Goal: Communication & Community: Connect with others

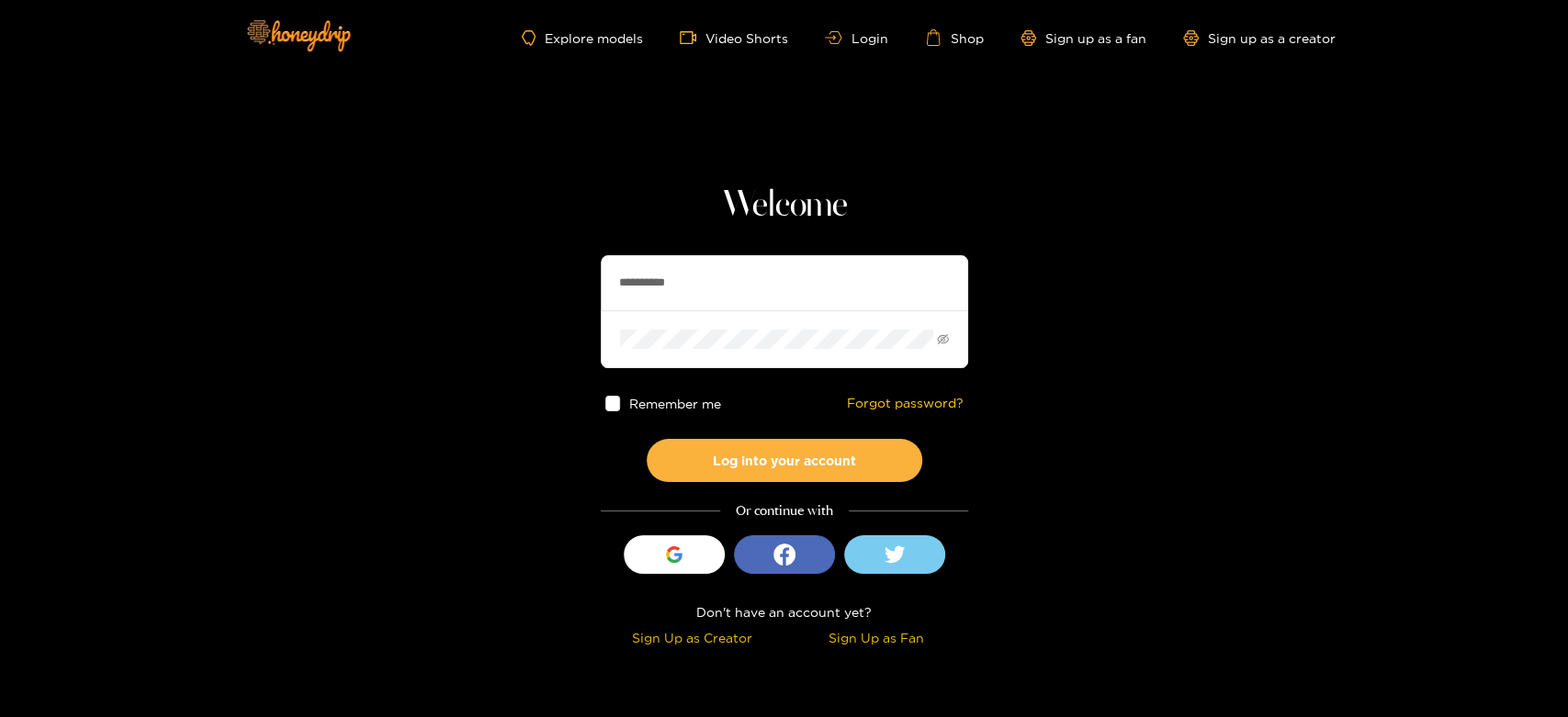
drag, startPoint x: 706, startPoint y: 278, endPoint x: 537, endPoint y: 277, distance: 169.0
click at [537, 277] on section "**********" at bounding box center [784, 326] width 1568 height 653
paste input "***"
type input "**********"
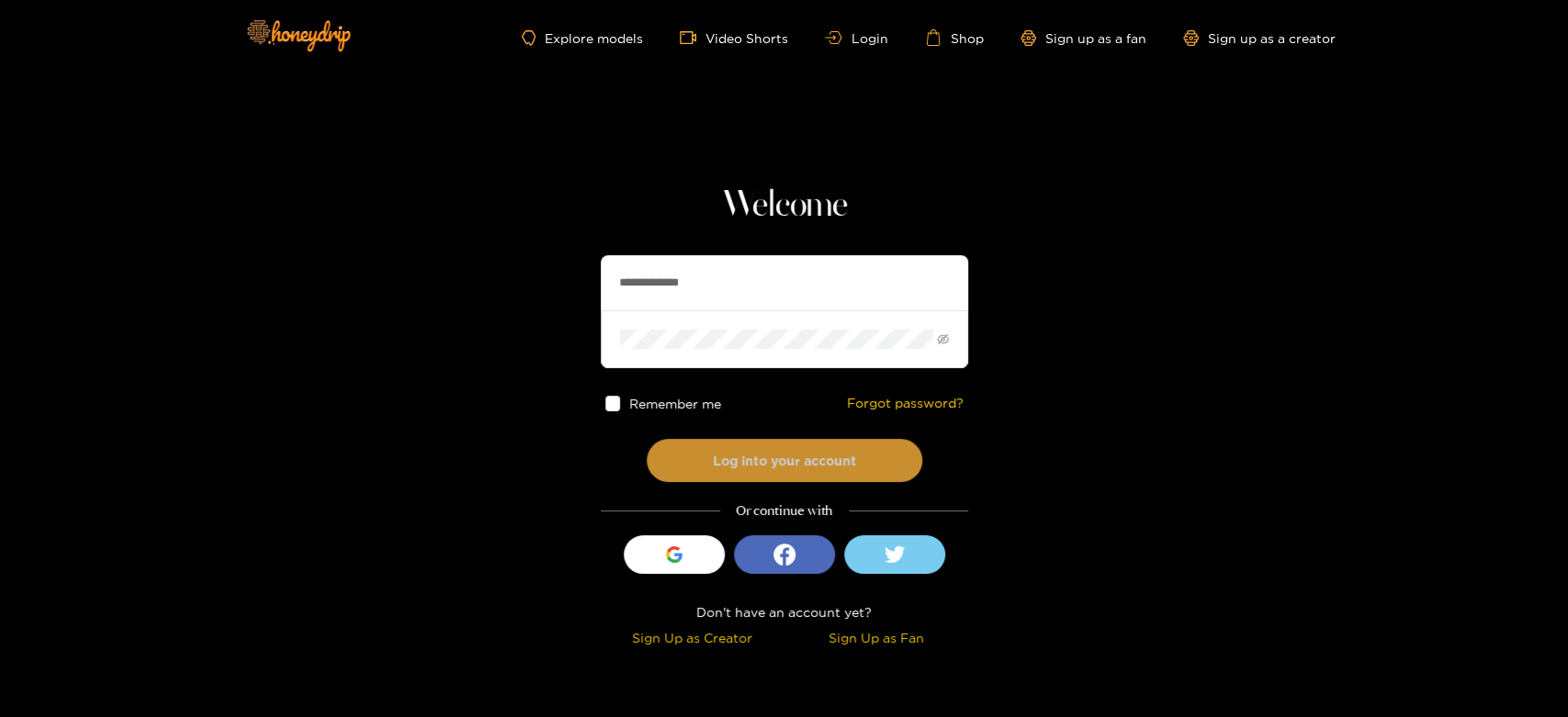
click at [722, 446] on button "Log into your account" at bounding box center [784, 461] width 275 height 44
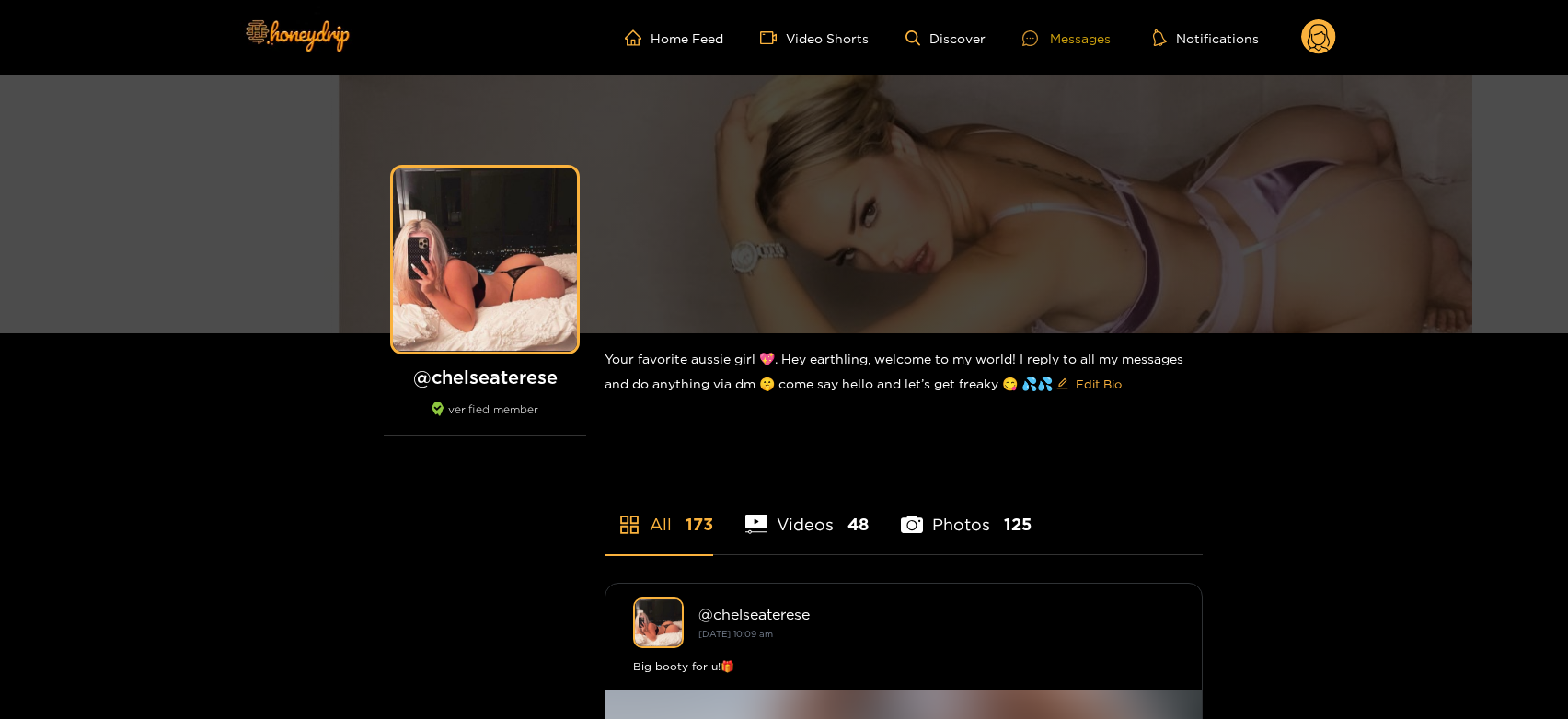
drag, startPoint x: 1075, startPoint y: 24, endPoint x: 1075, endPoint y: 37, distance: 13.0
click at [1075, 37] on ul "Home Feed Video Shorts Discover Messages Notifications" at bounding box center [980, 37] width 712 height 37
click at [1075, 37] on div "Messages" at bounding box center [1066, 38] width 88 height 21
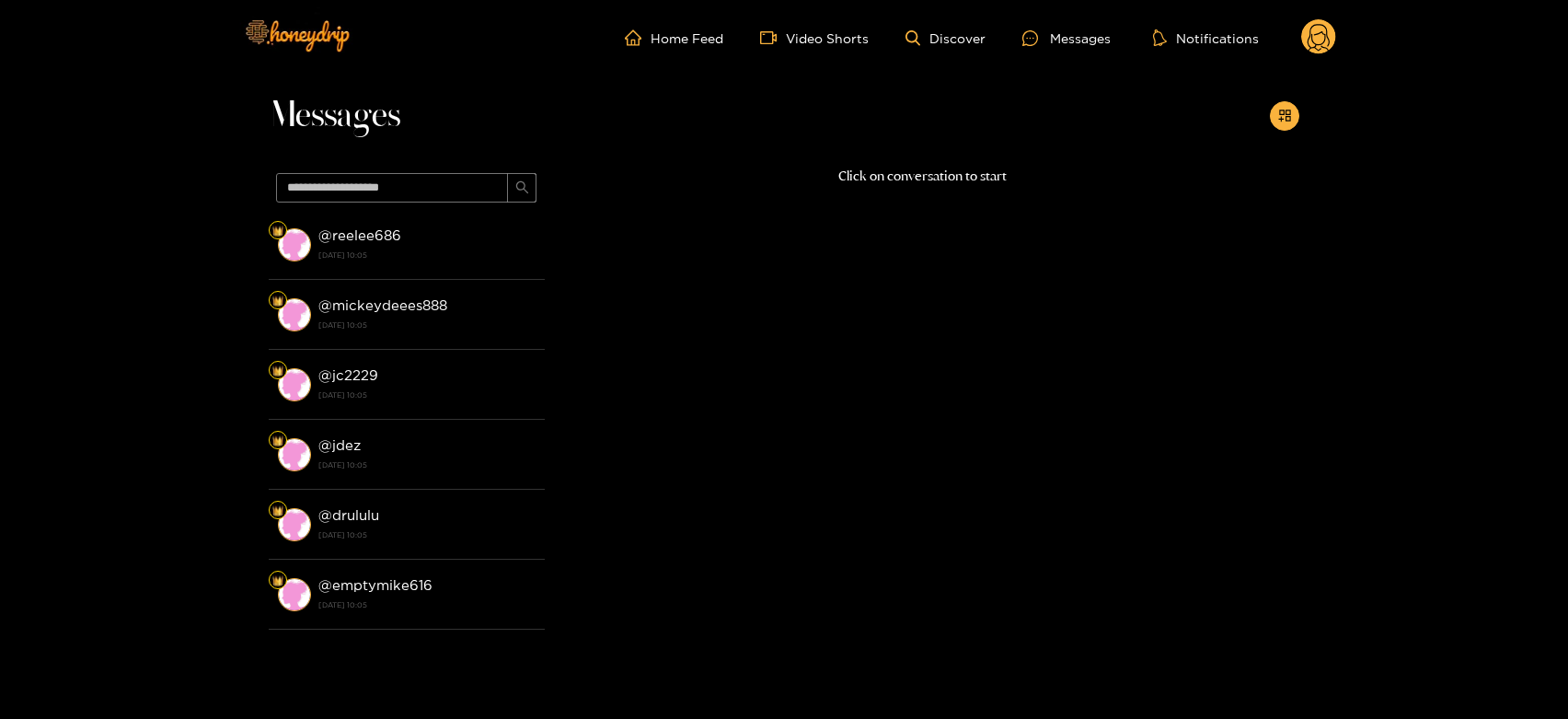
click at [353, 229] on strong "@ reelee686" at bounding box center [359, 235] width 82 height 16
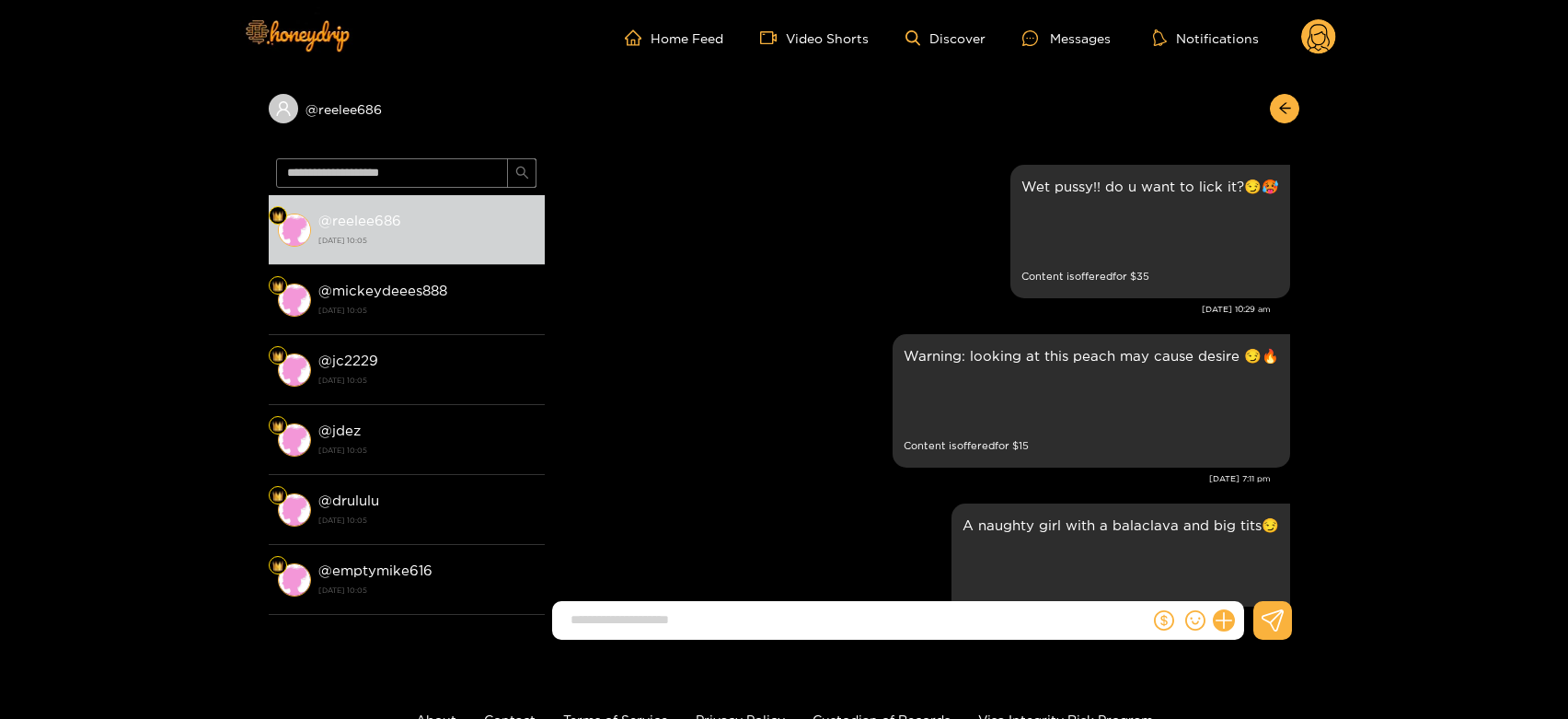
scroll to position [4020, 0]
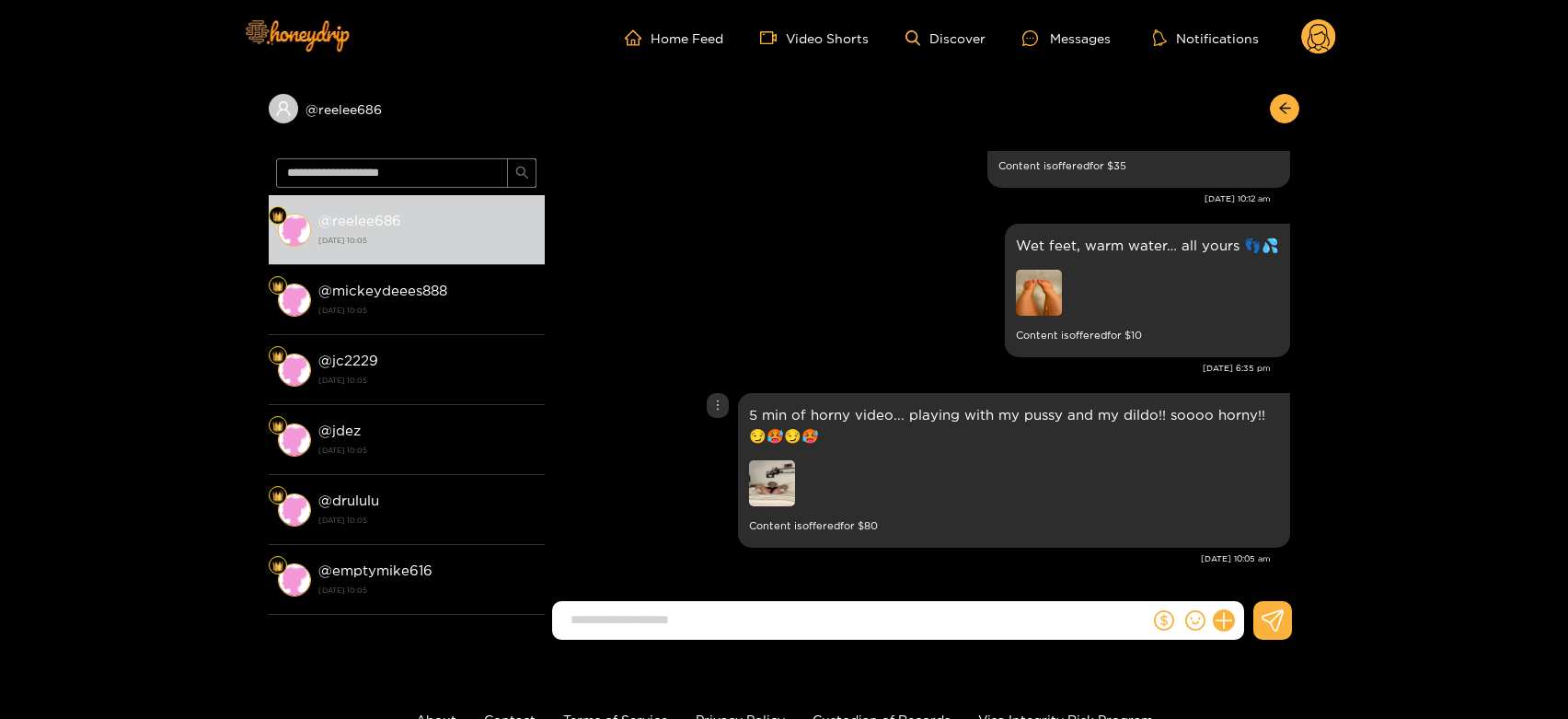
click at [773, 486] on img at bounding box center [772, 484] width 46 height 46
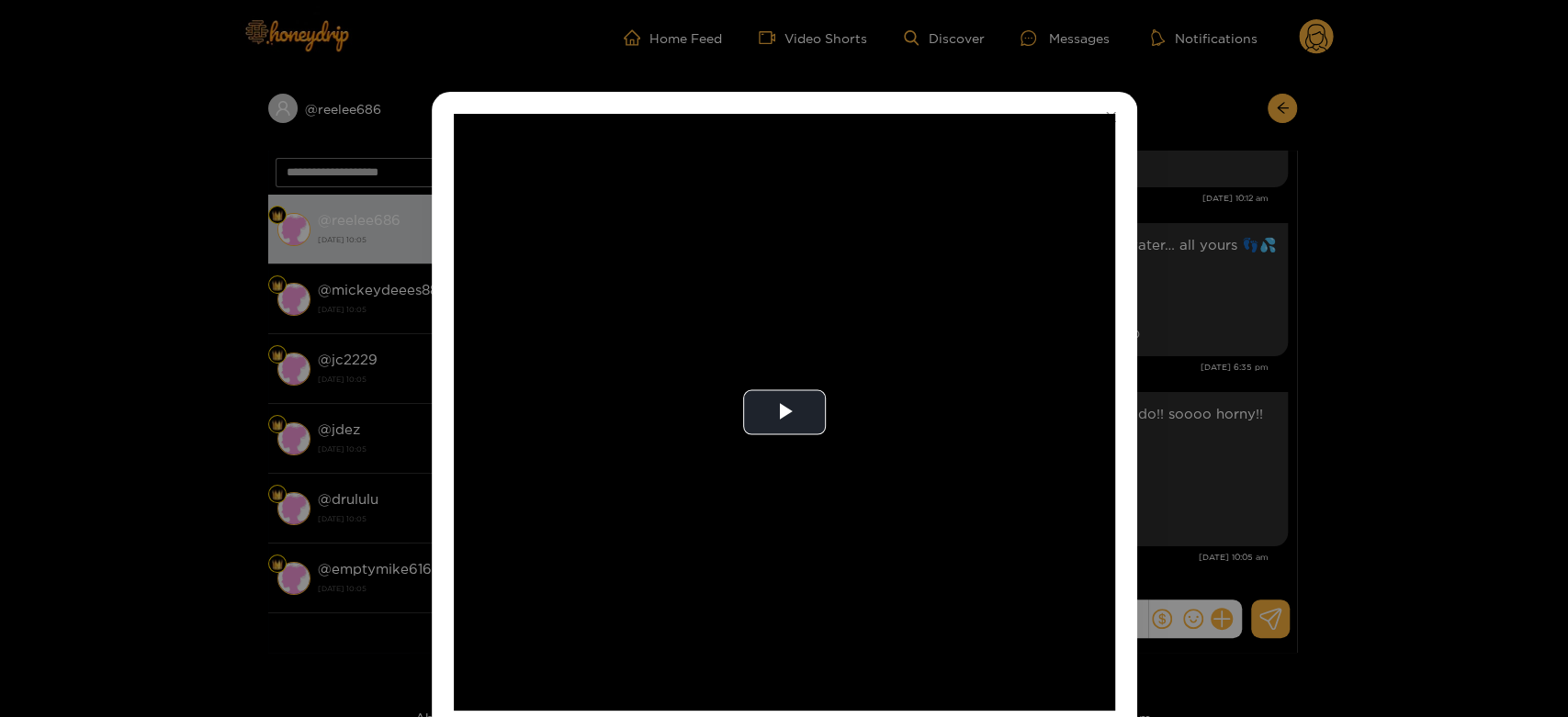
click at [772, 484] on video "Video Player" at bounding box center [784, 412] width 662 height 597
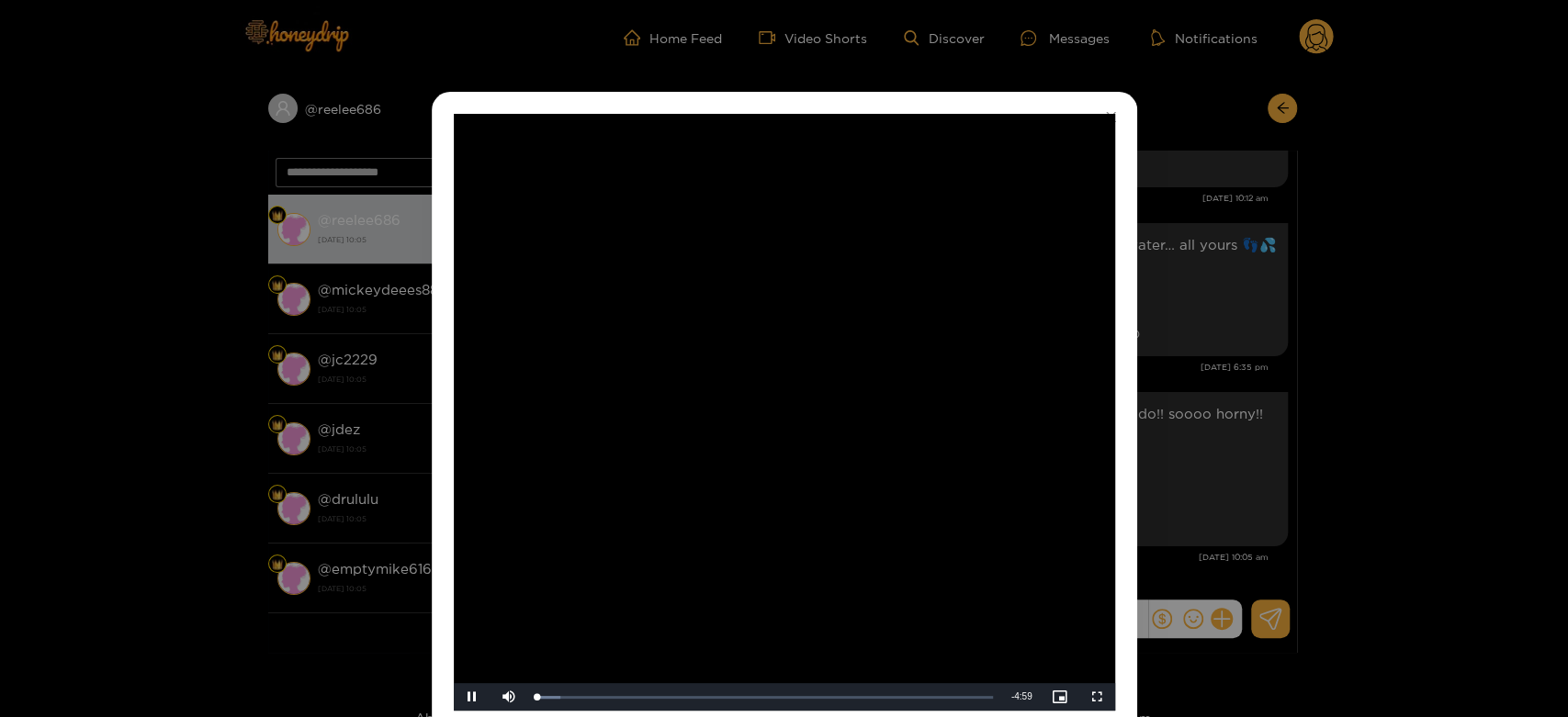
click at [772, 484] on video "Video Player" at bounding box center [784, 412] width 662 height 597
click at [1243, 462] on div "**********" at bounding box center [784, 358] width 1568 height 717
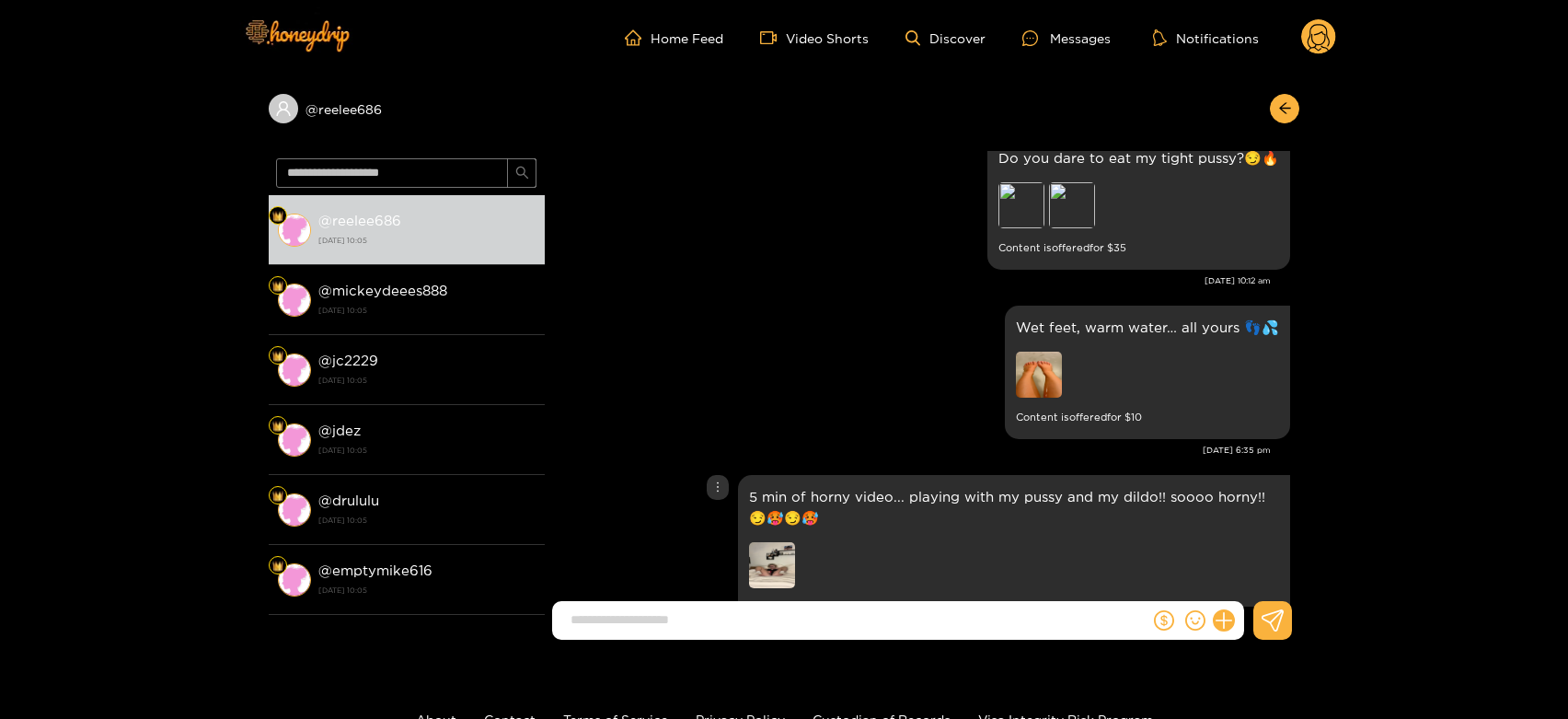
scroll to position [3929, 0]
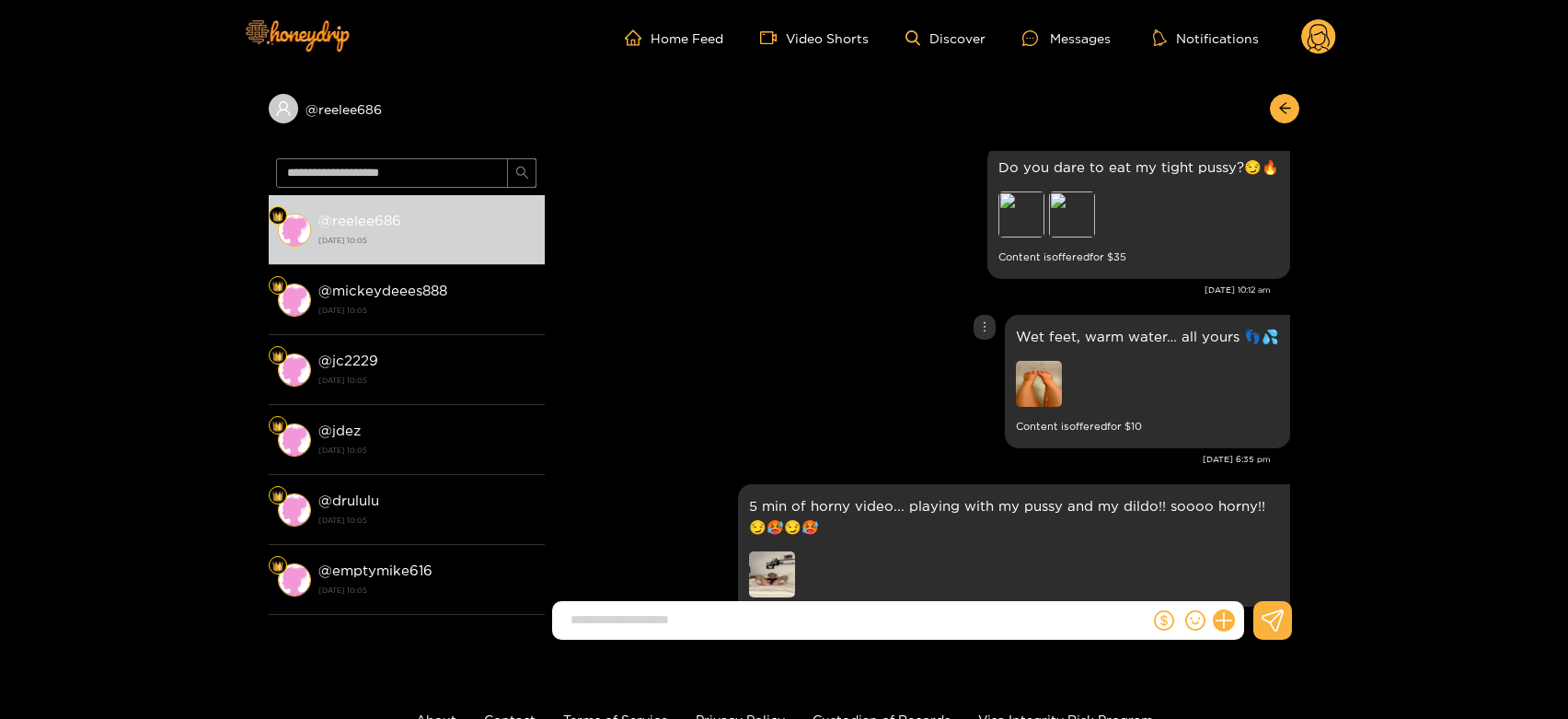
click at [1040, 394] on img at bounding box center [1039, 384] width 46 height 46
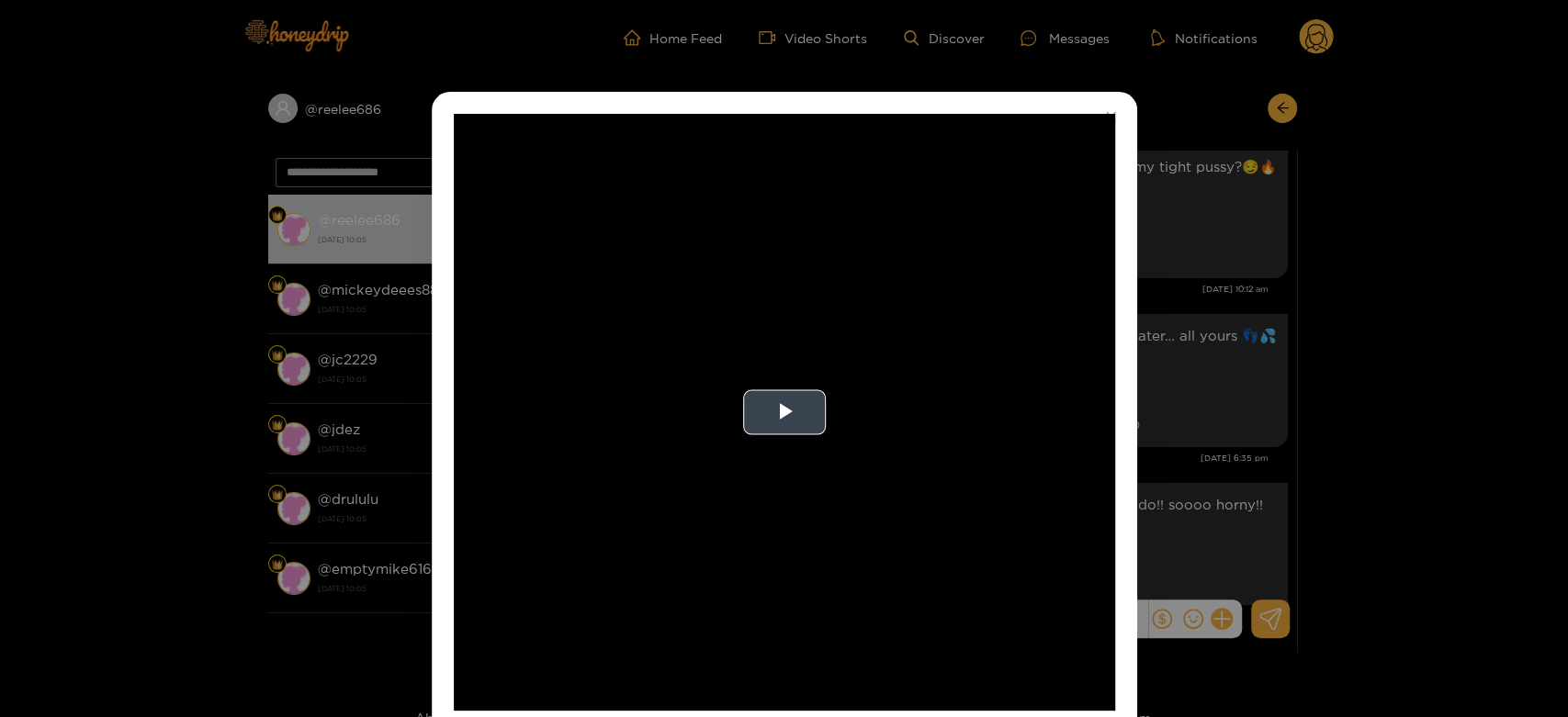
click at [889, 322] on video "Video Player" at bounding box center [784, 412] width 662 height 597
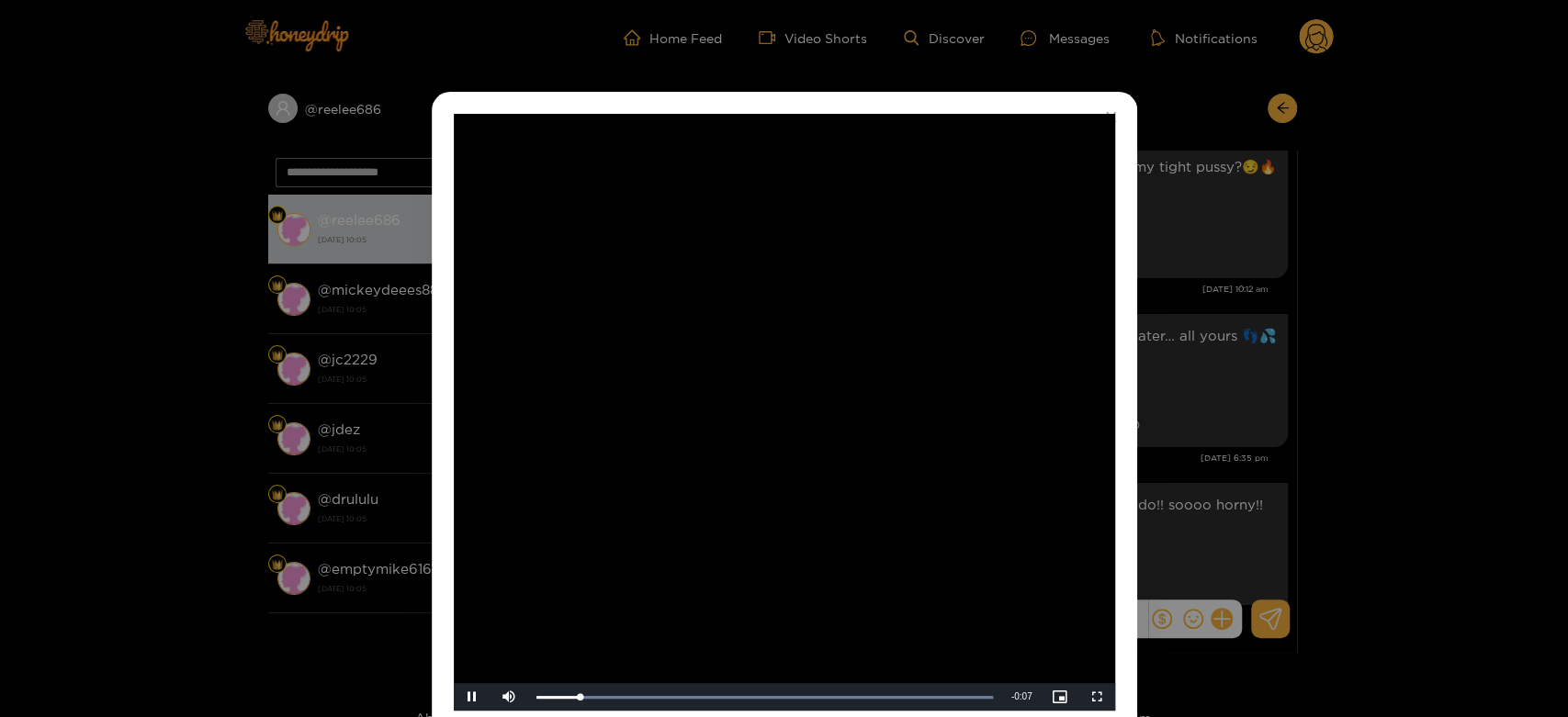
click at [889, 322] on video "Video Player" at bounding box center [784, 412] width 662 height 597
click at [1157, 374] on div "**********" at bounding box center [784, 358] width 1568 height 717
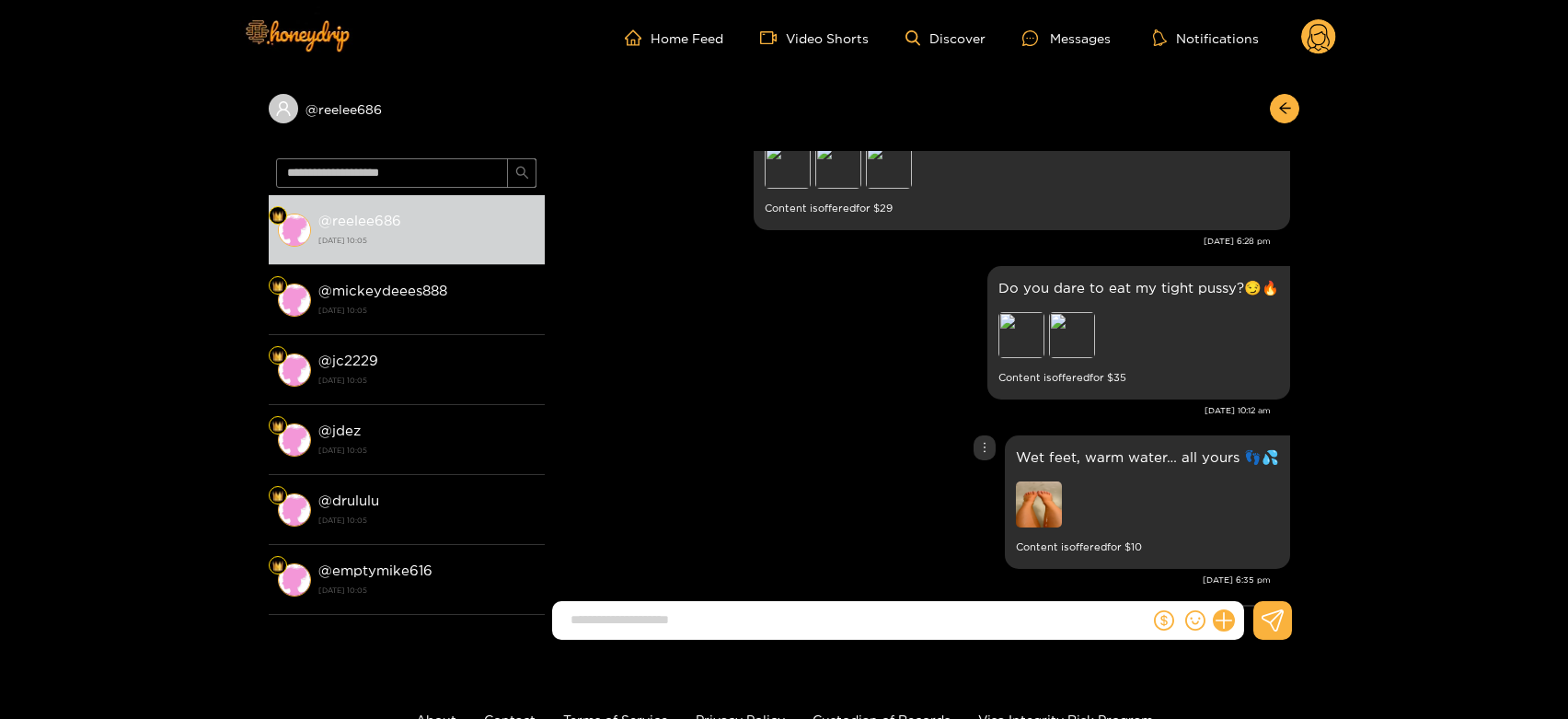
scroll to position [3802, 0]
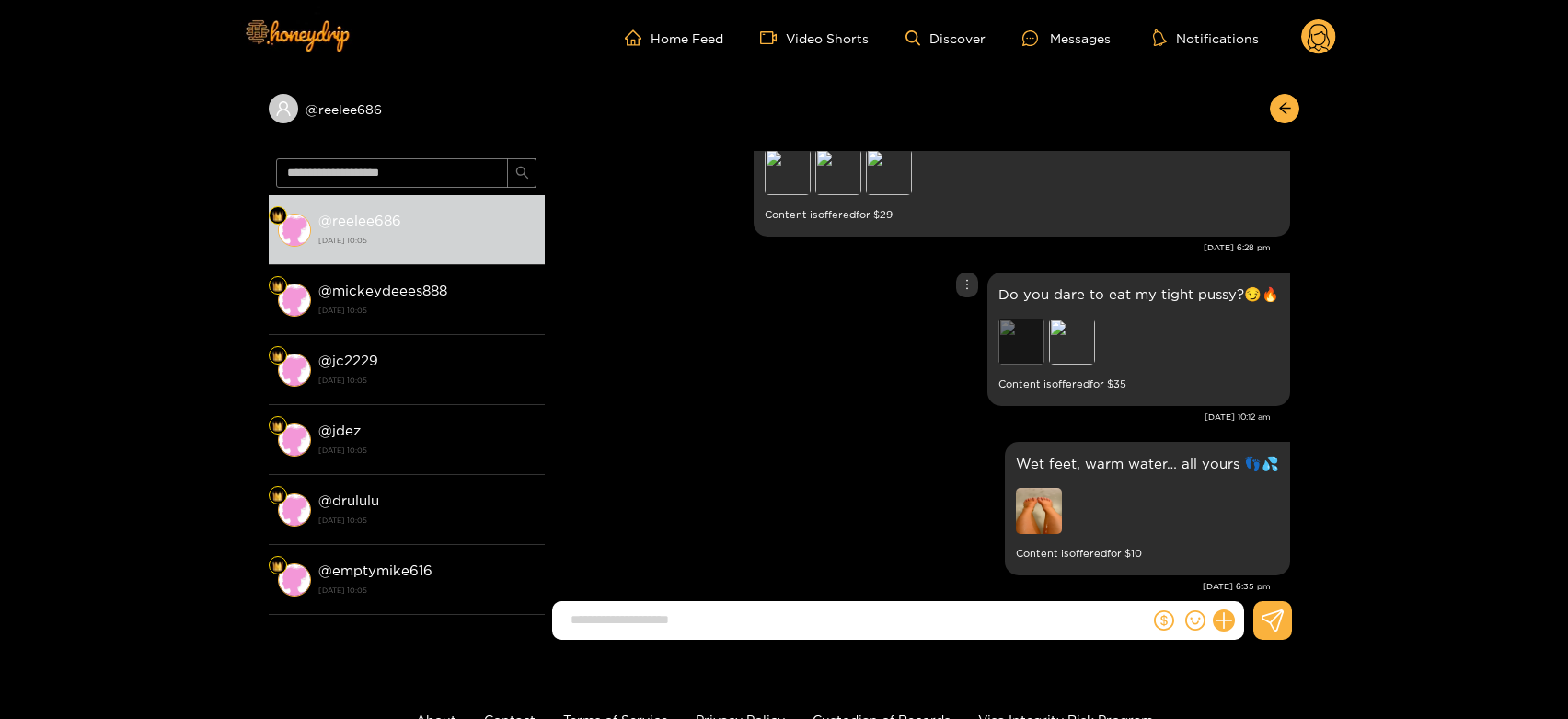
click at [1005, 348] on div "Preview" at bounding box center [1021, 342] width 46 height 46
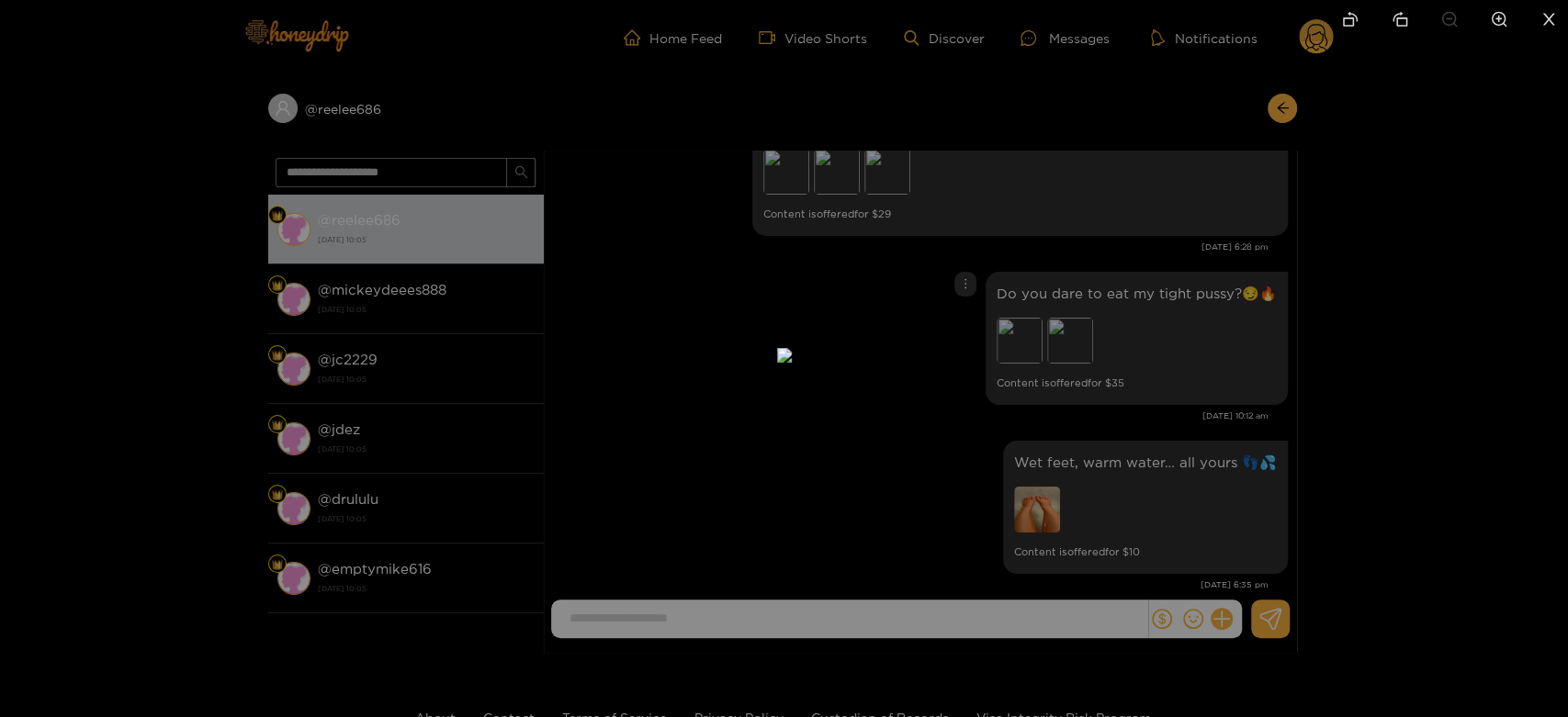
click at [1152, 323] on div at bounding box center [784, 358] width 1568 height 717
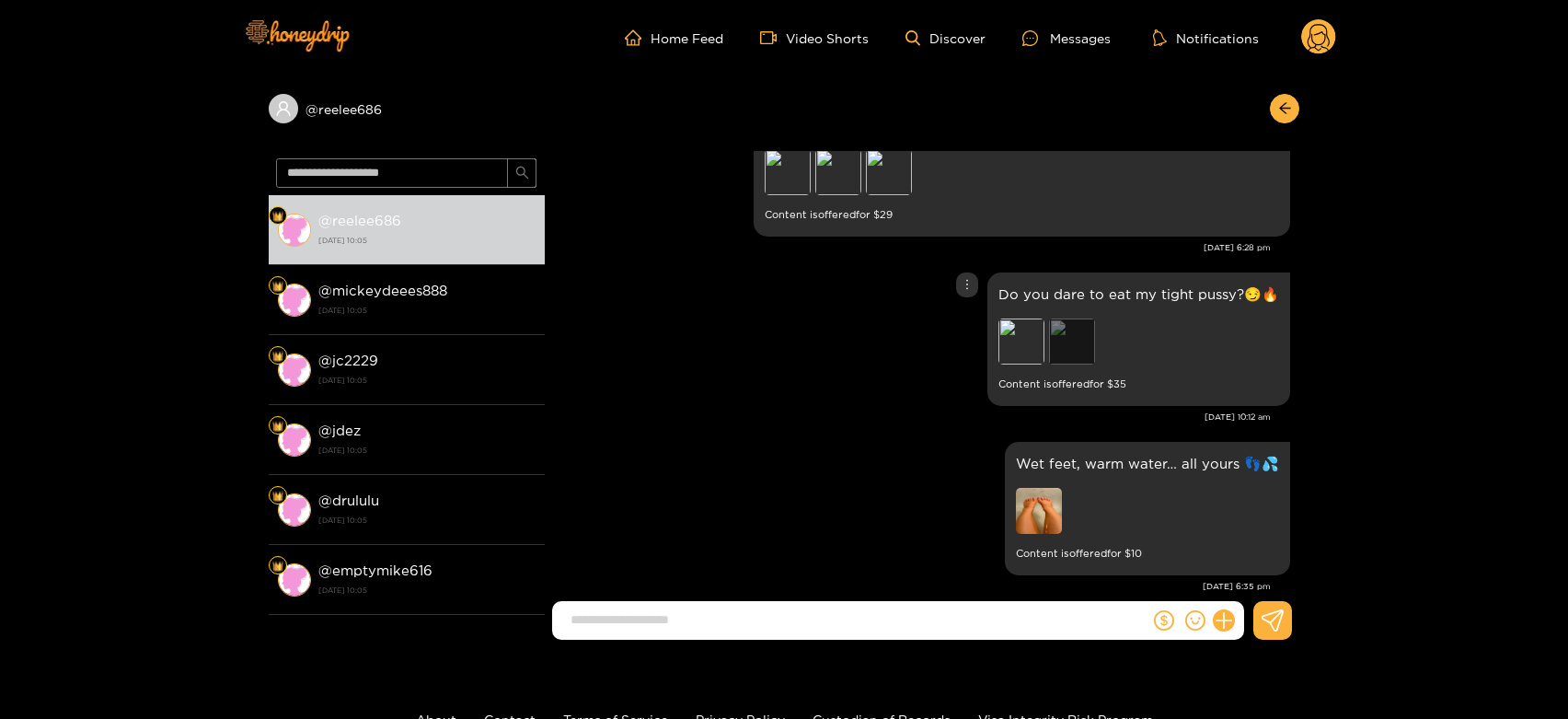
click at [1075, 339] on div "Preview" at bounding box center [1072, 342] width 46 height 46
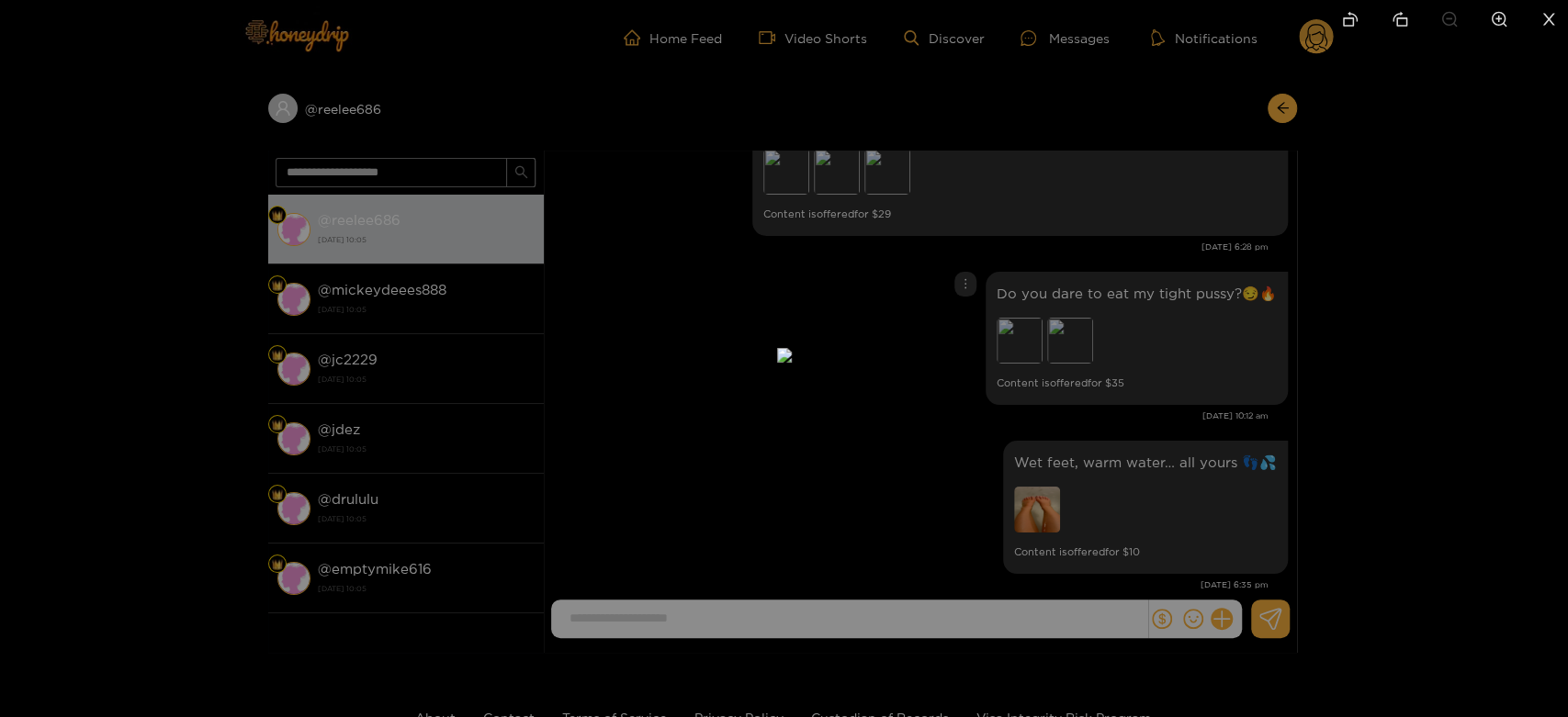
click at [1165, 334] on div at bounding box center [784, 358] width 1568 height 717
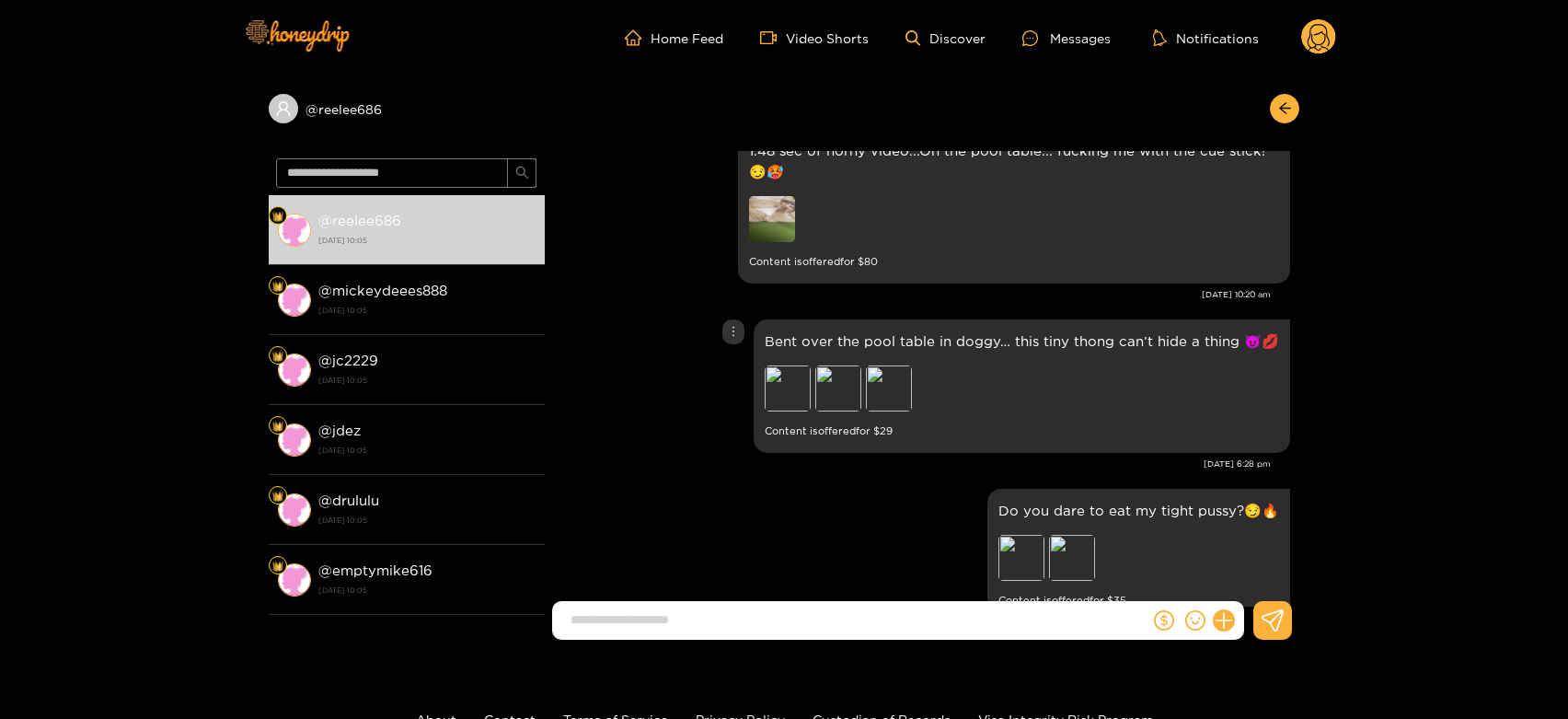
scroll to position [3550, 0]
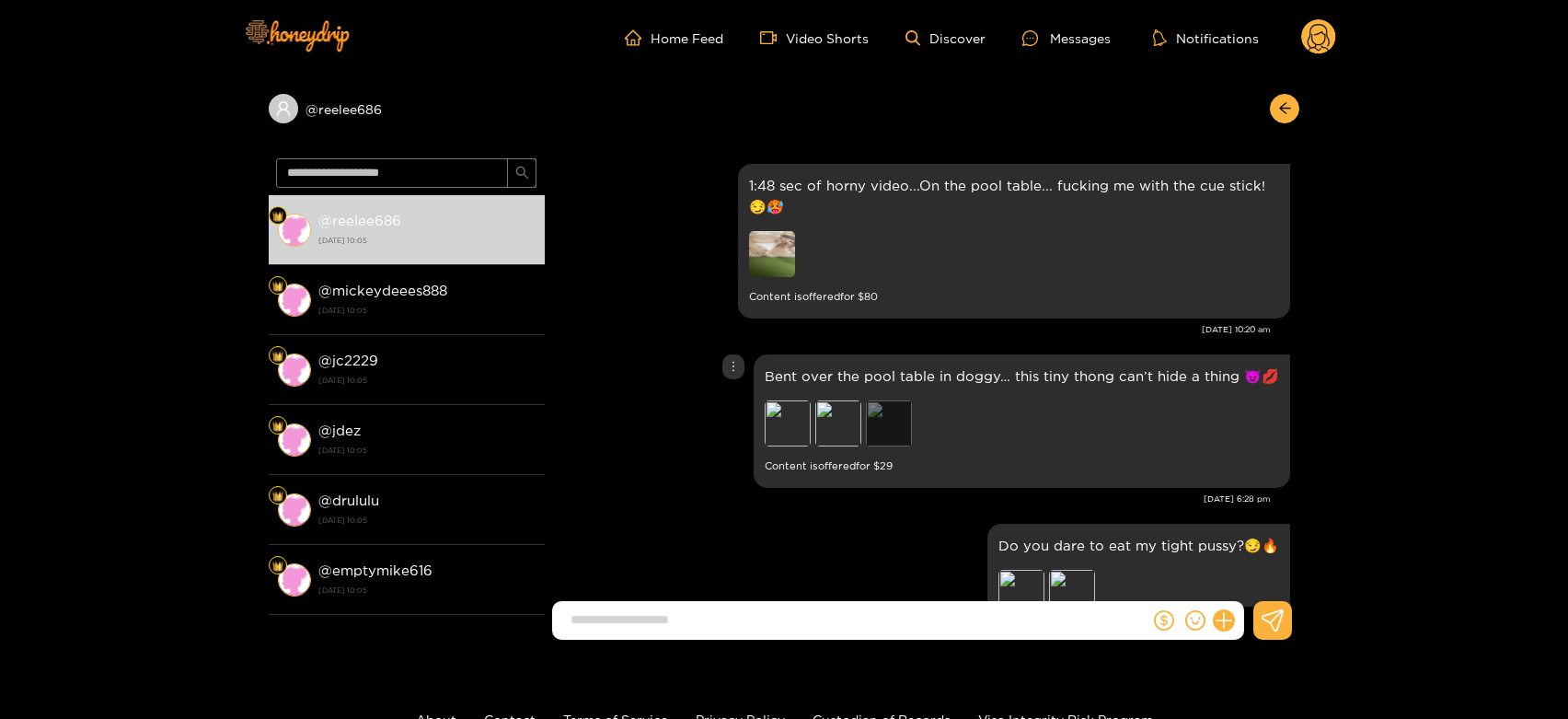
click at [899, 433] on div "Preview" at bounding box center [889, 423] width 46 height 46
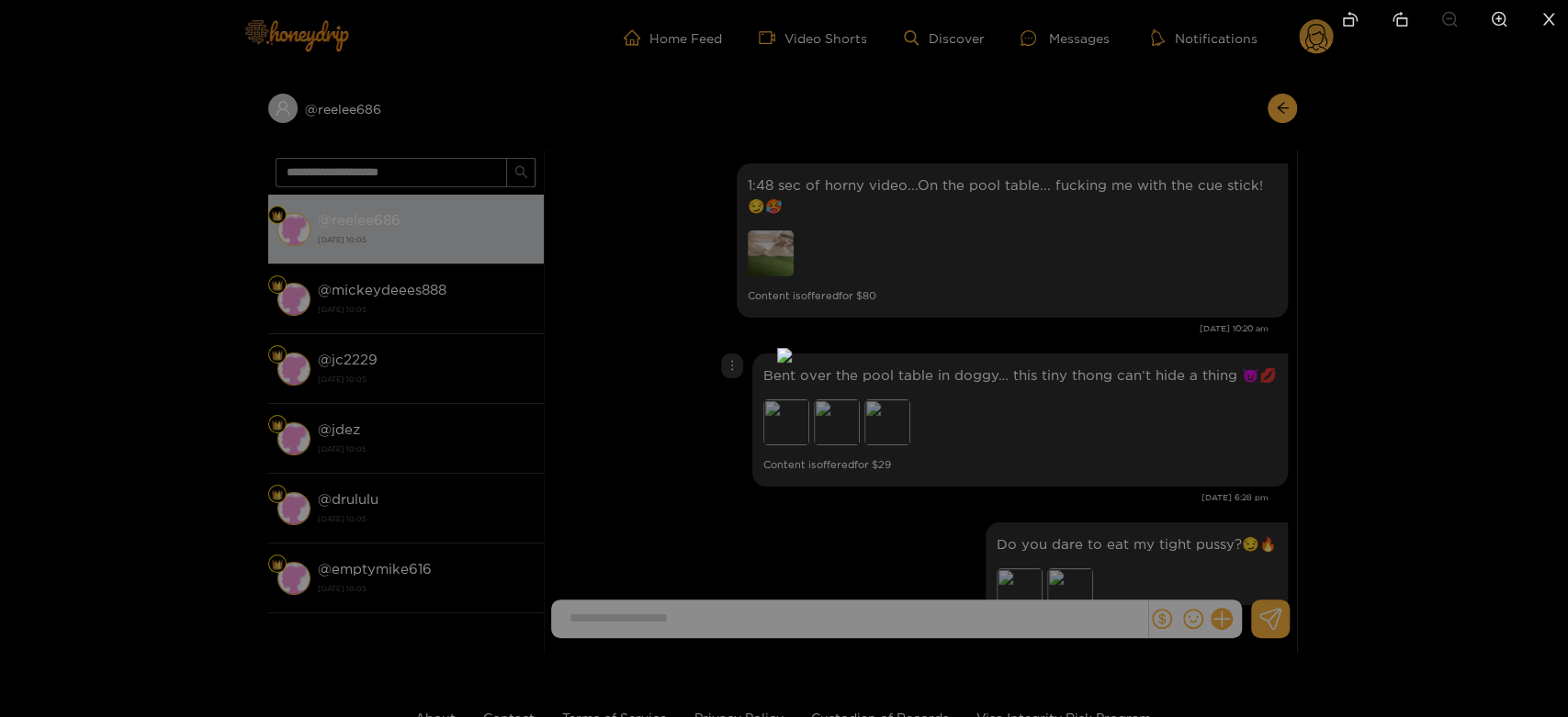
click at [1045, 411] on div at bounding box center [784, 358] width 1568 height 717
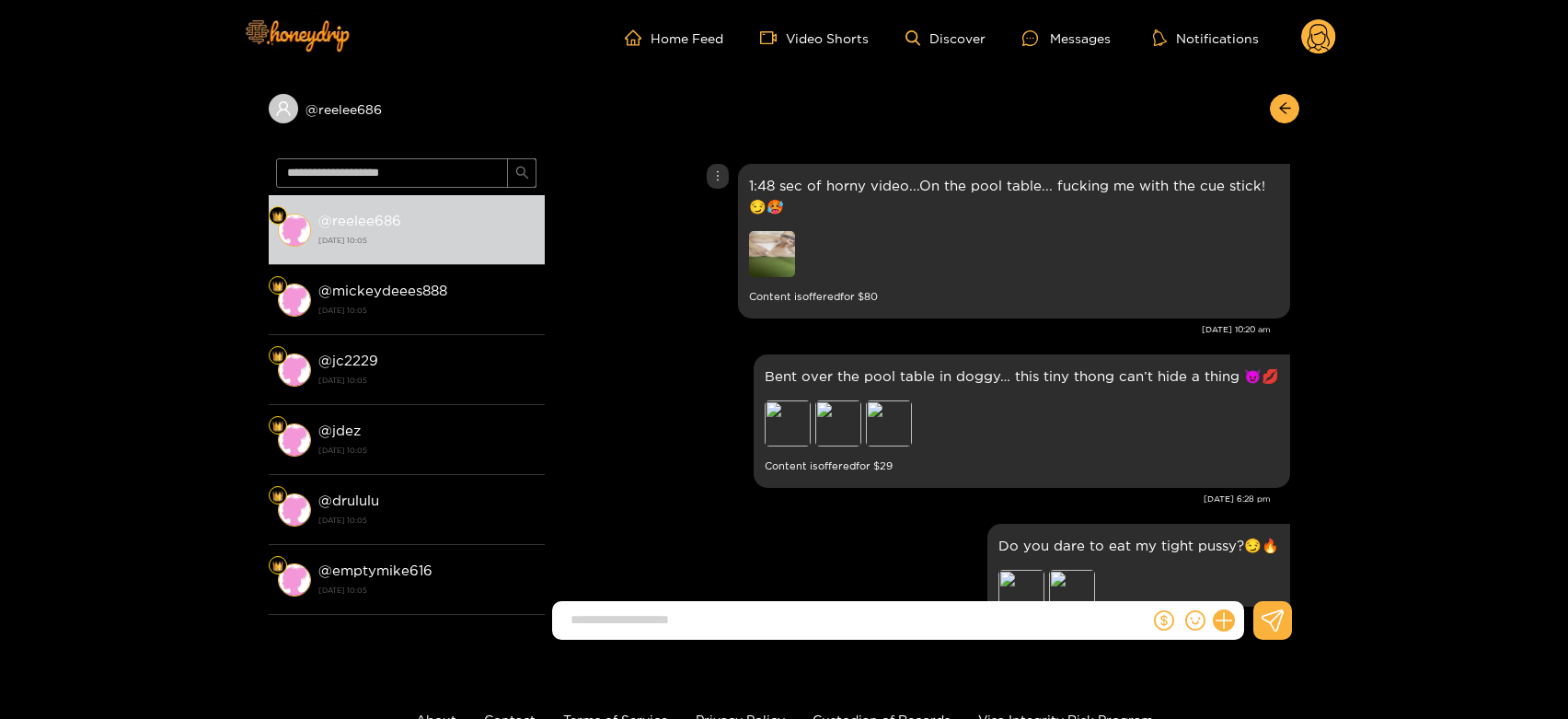
click at [767, 246] on img at bounding box center [772, 254] width 46 height 46
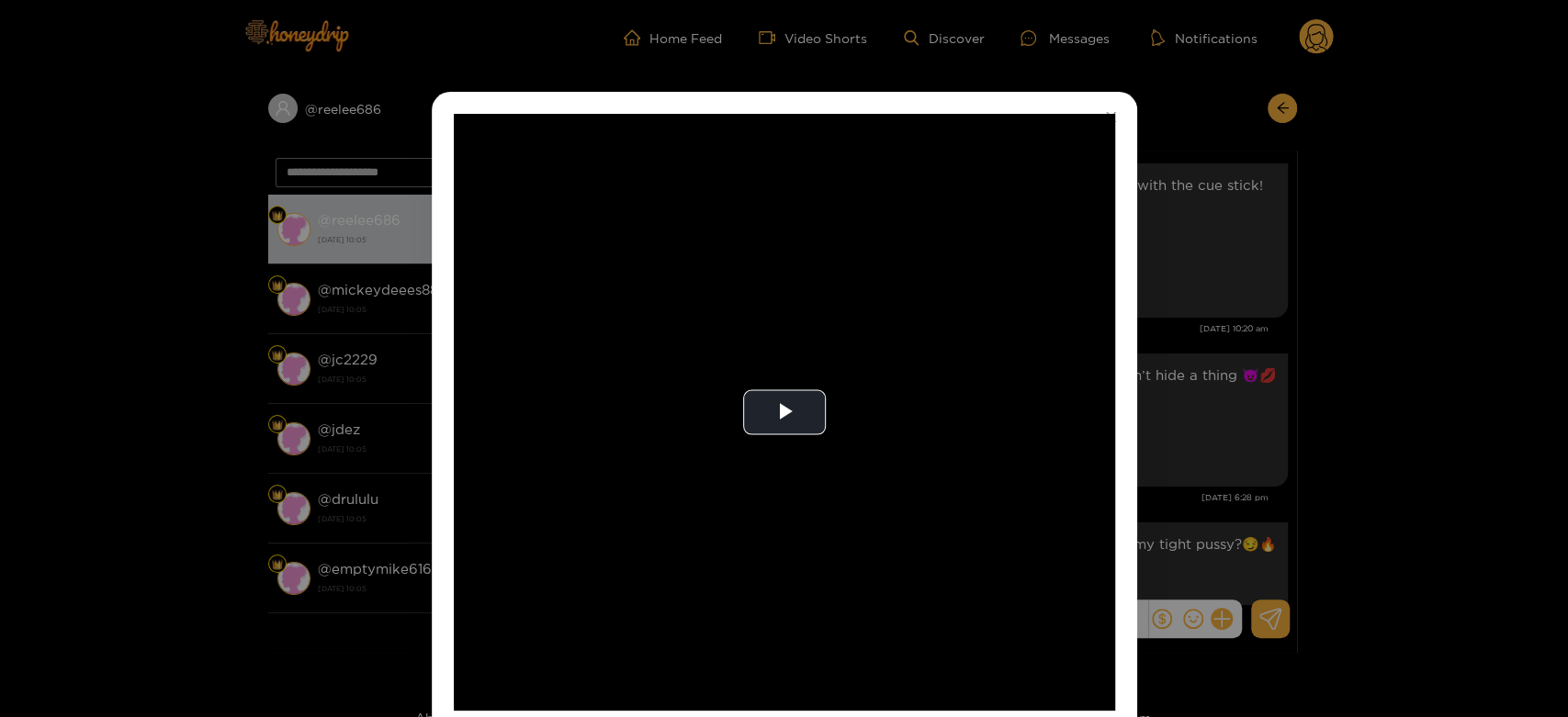
click at [766, 246] on video "Video Player" at bounding box center [784, 412] width 662 height 597
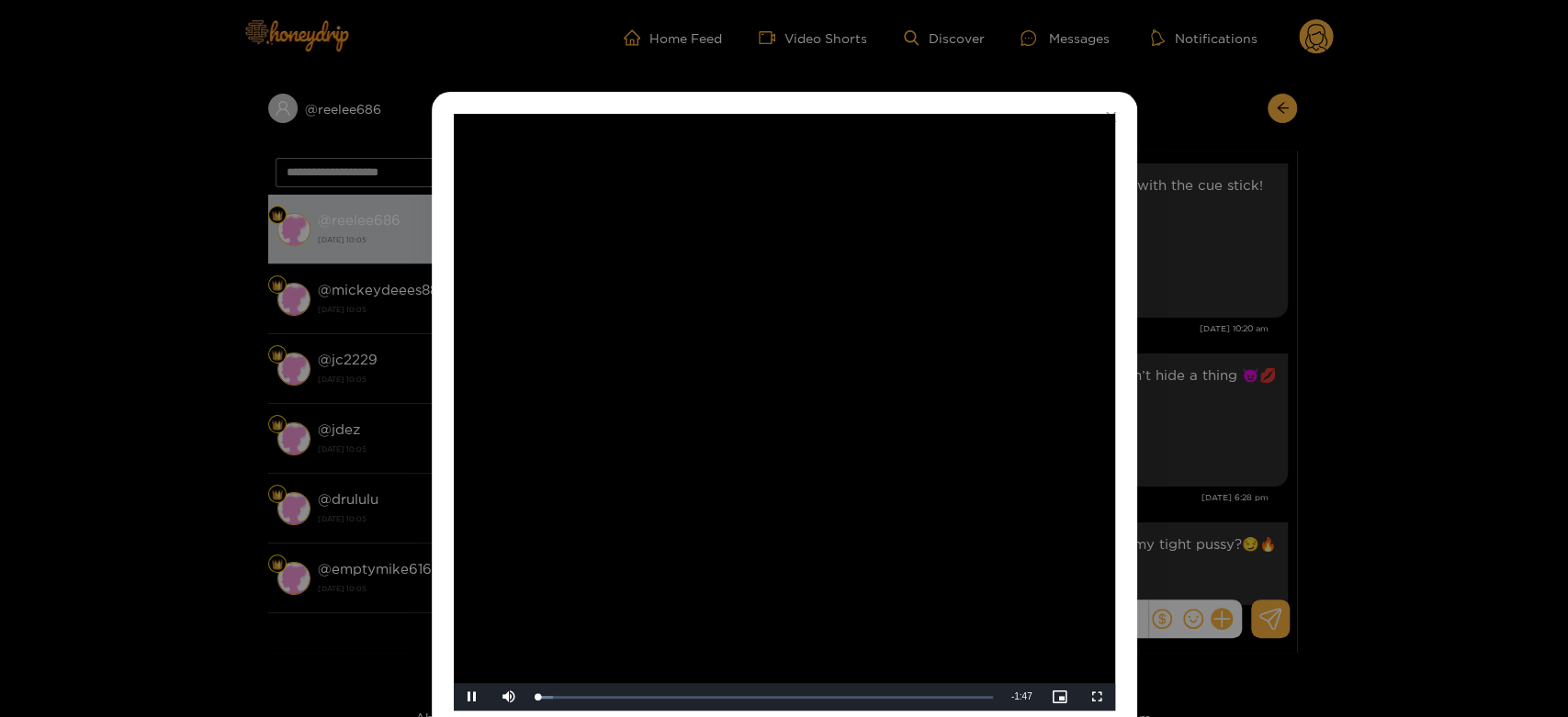
click at [766, 246] on video "Video Player" at bounding box center [784, 412] width 662 height 597
click at [1220, 357] on div "**********" at bounding box center [784, 358] width 1568 height 717
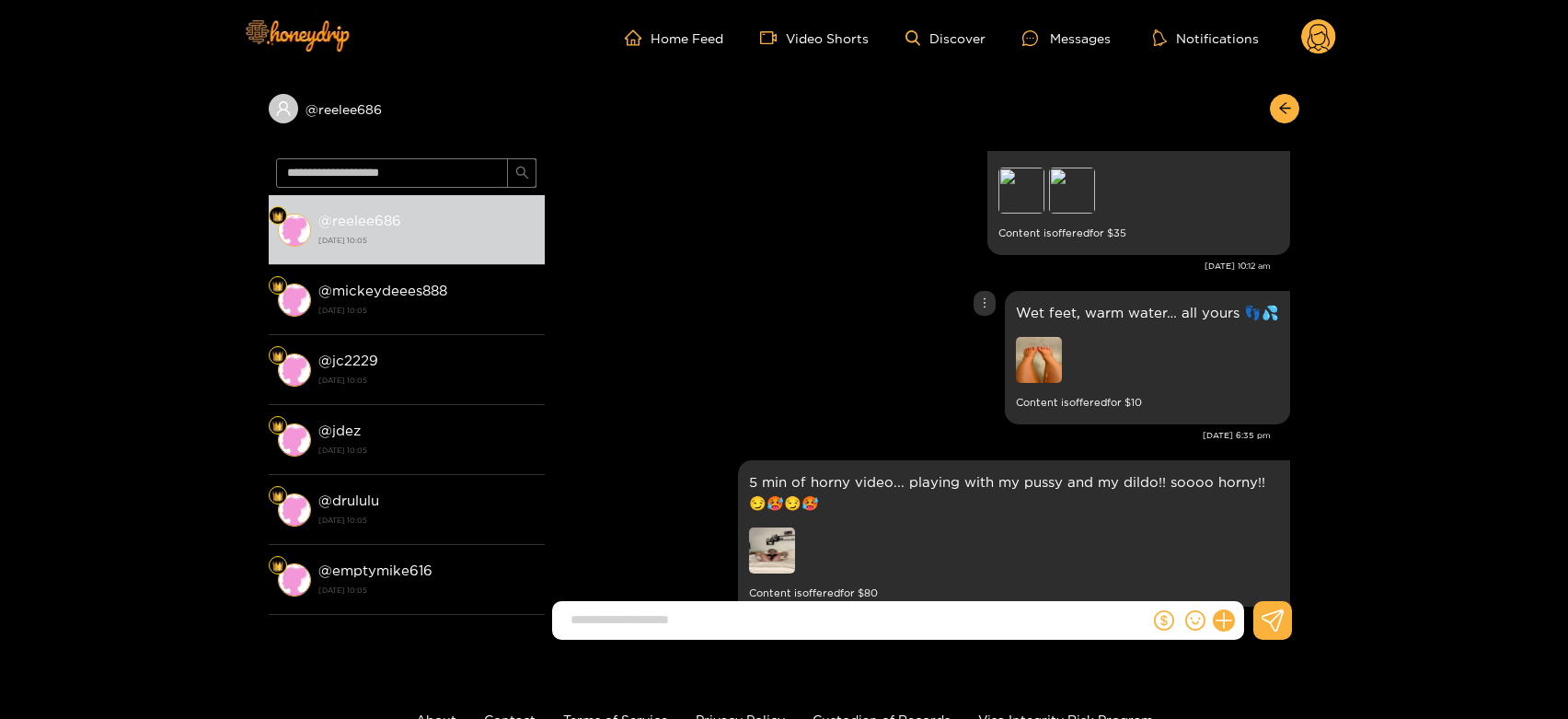
scroll to position [4020, 0]
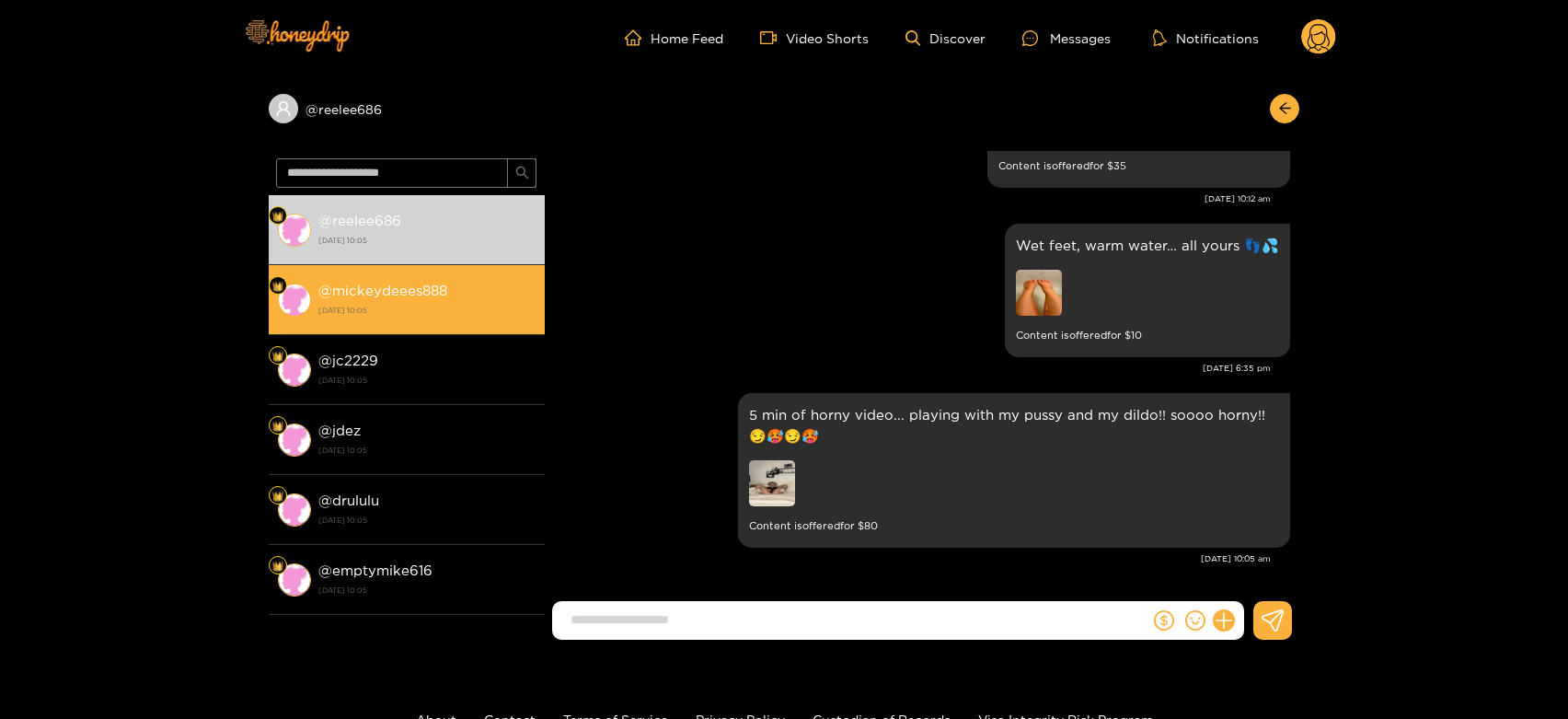
click at [450, 304] on strong "[DATE] 10:05" at bounding box center [427, 310] width 217 height 17
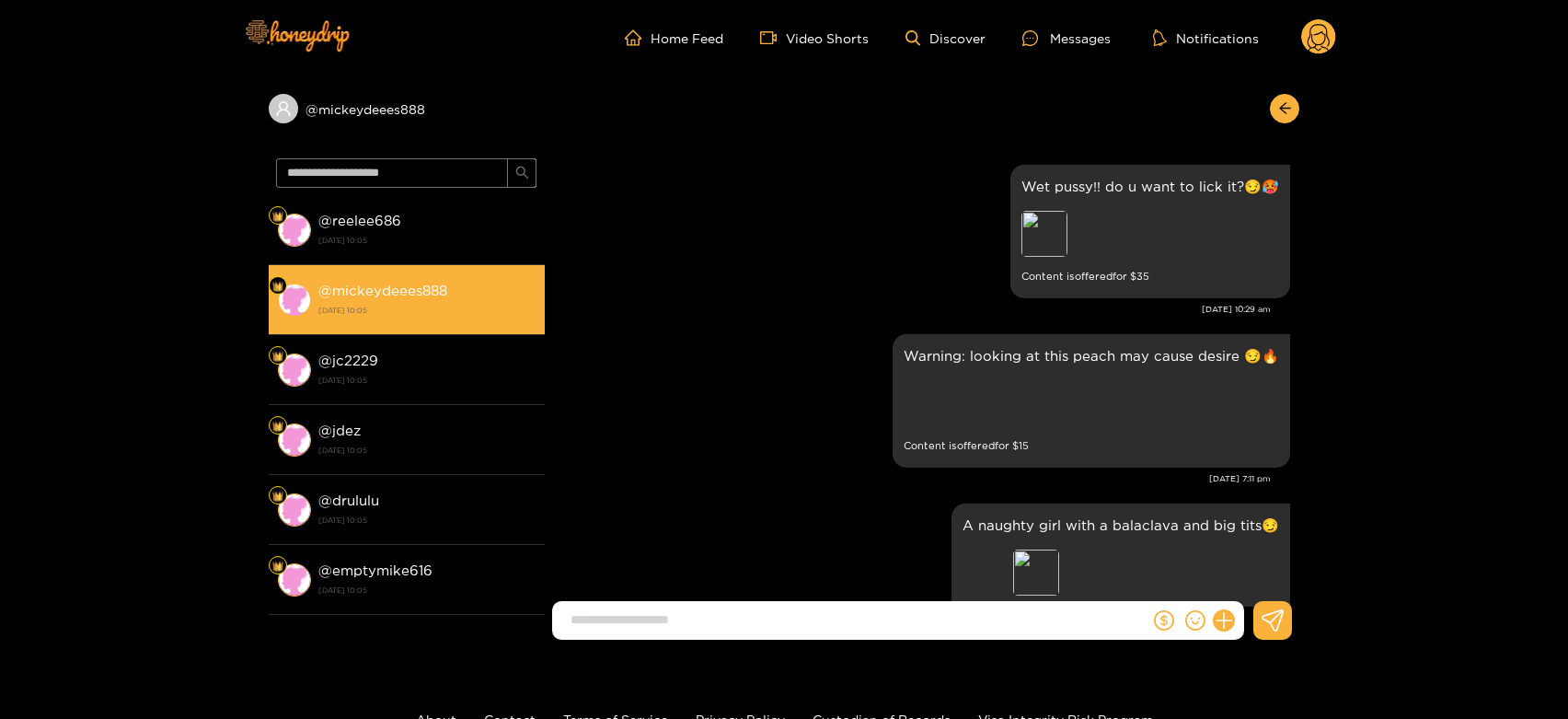
scroll to position [4020, 0]
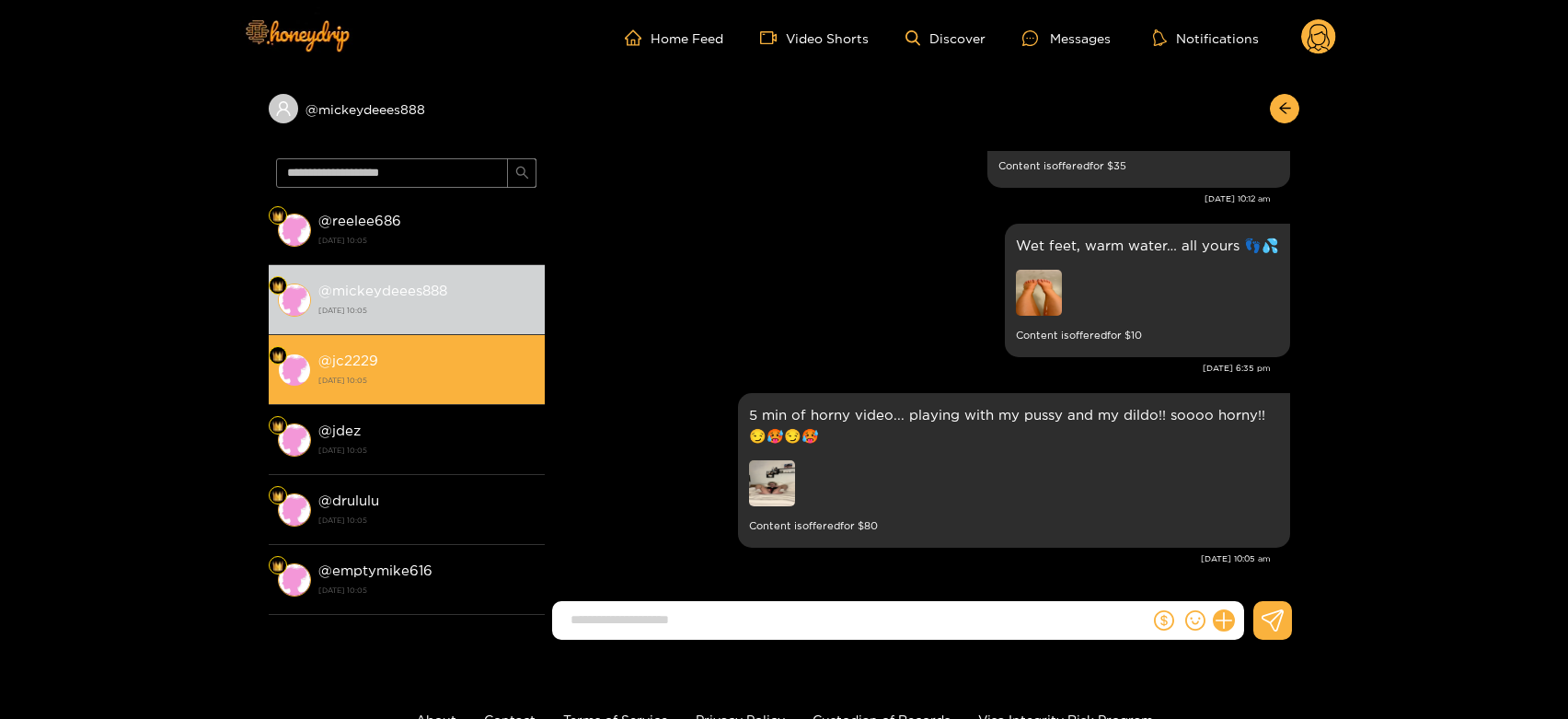
click at [367, 378] on strong "[DATE] 10:05" at bounding box center [427, 380] width 217 height 17
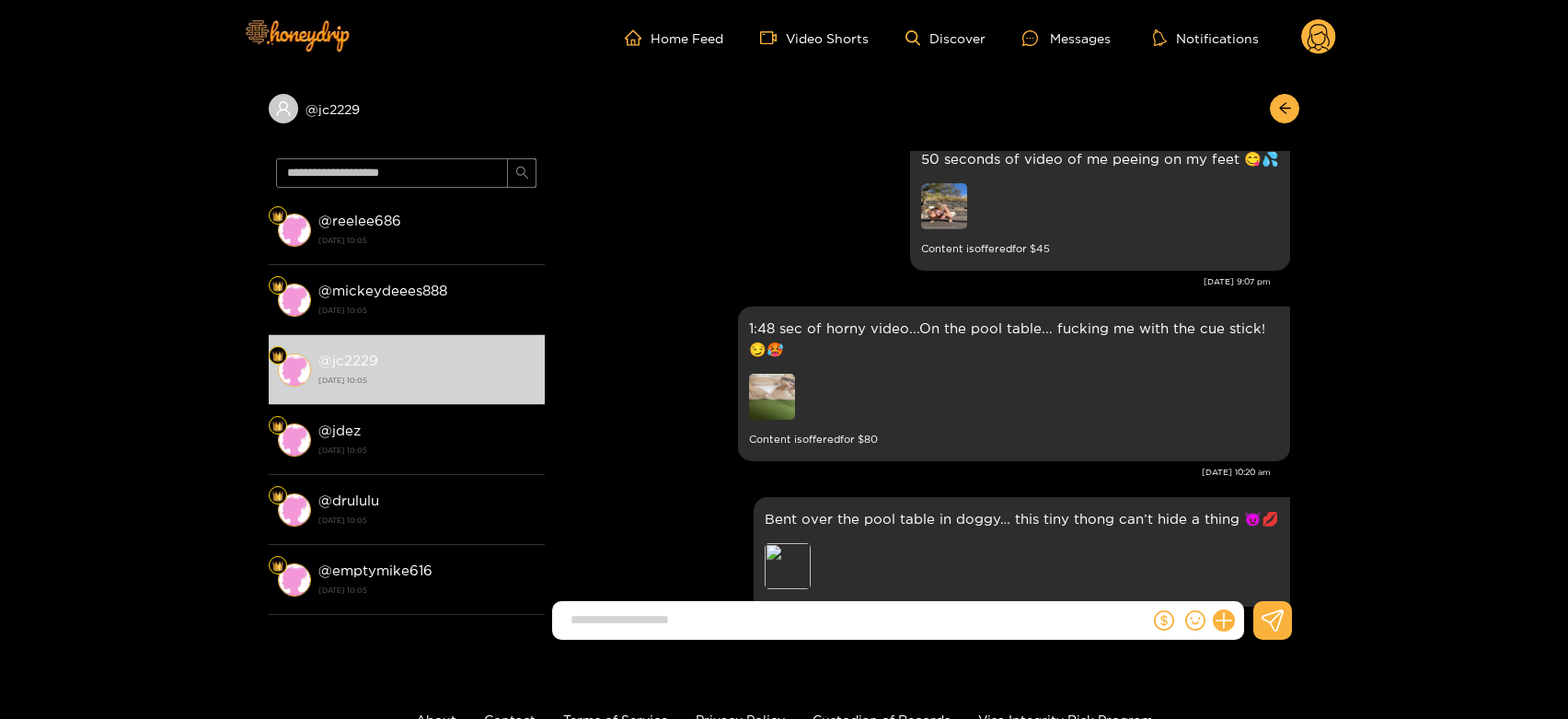
scroll to position [3406, 0]
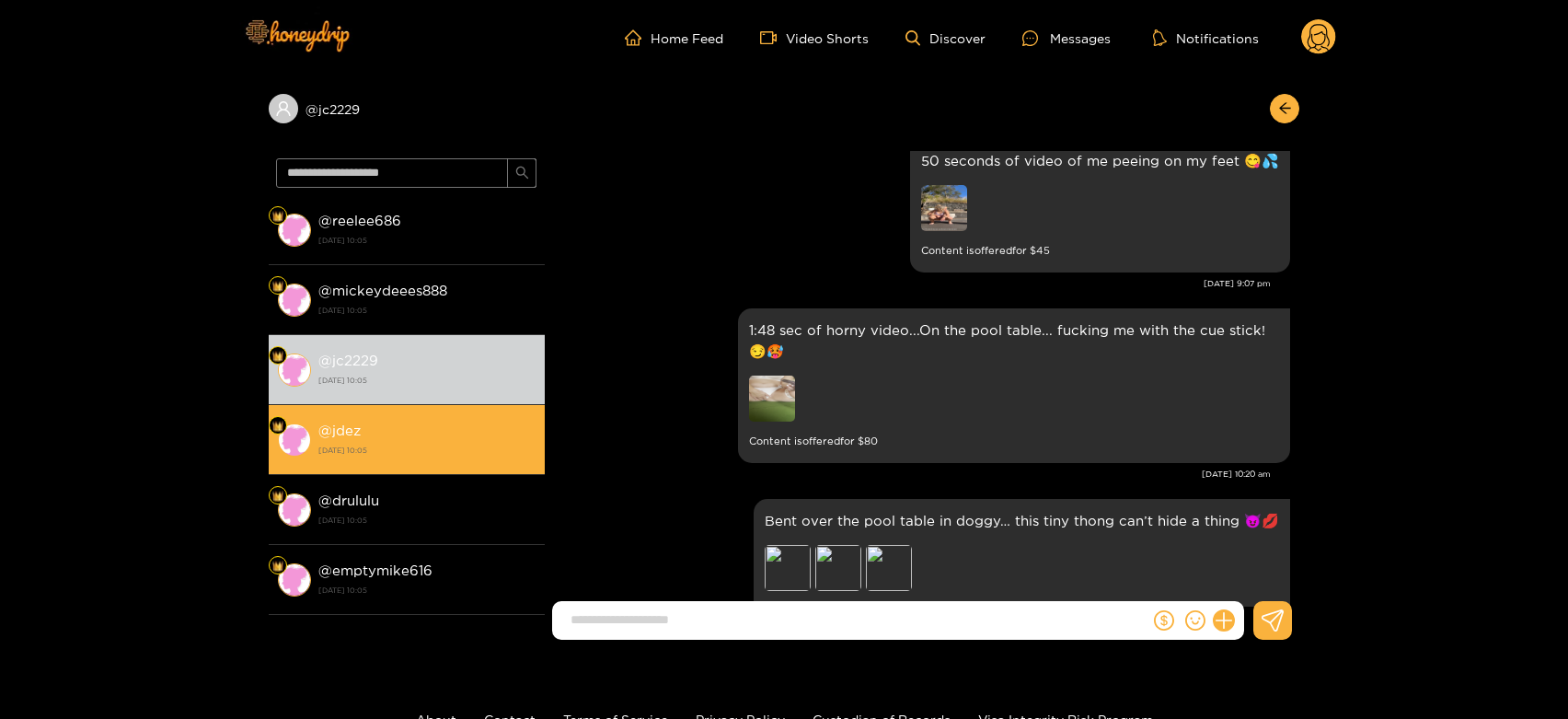
click at [366, 412] on li "@ jdez [DATE] 10:05" at bounding box center [407, 440] width 276 height 70
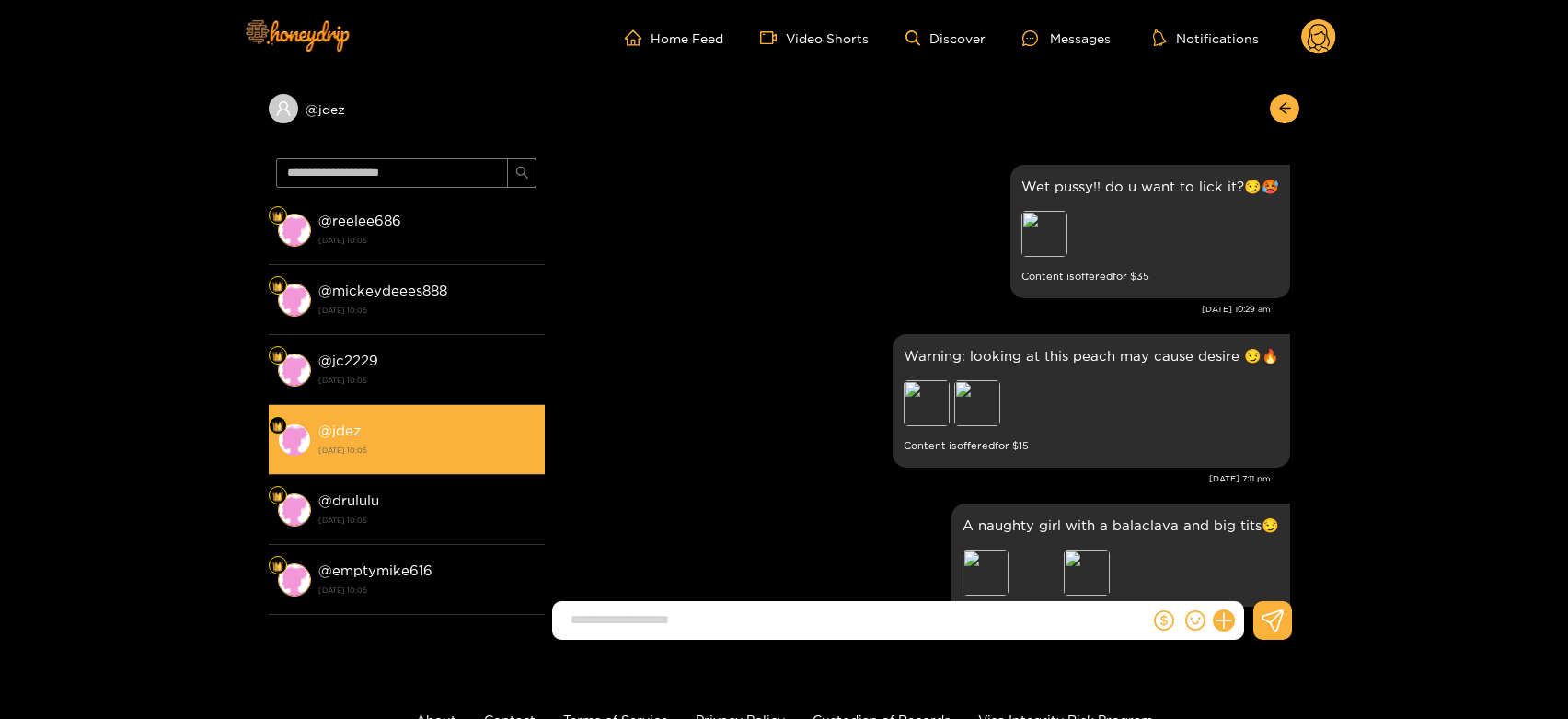
scroll to position [4020, 0]
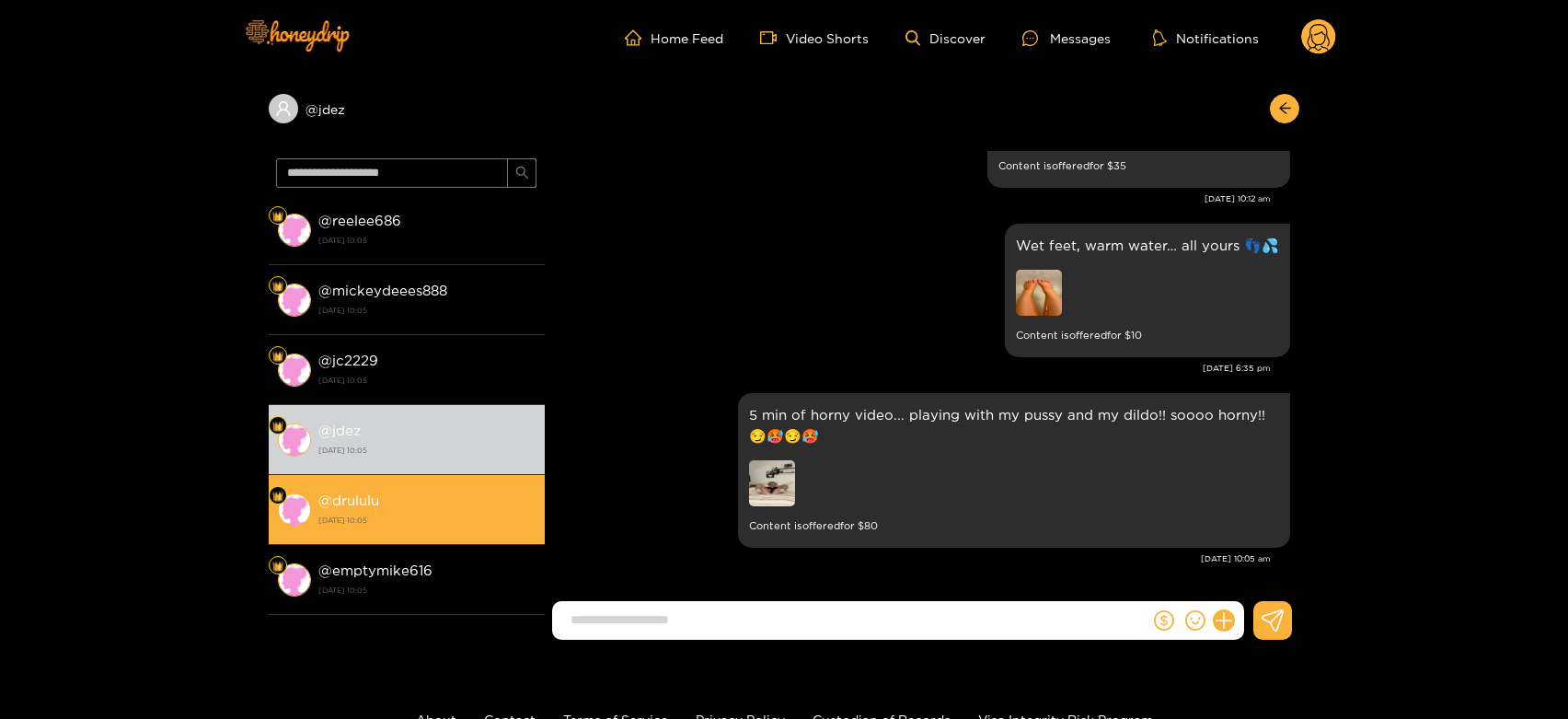
click at [440, 521] on strong "[DATE] 10:05" at bounding box center [427, 520] width 217 height 17
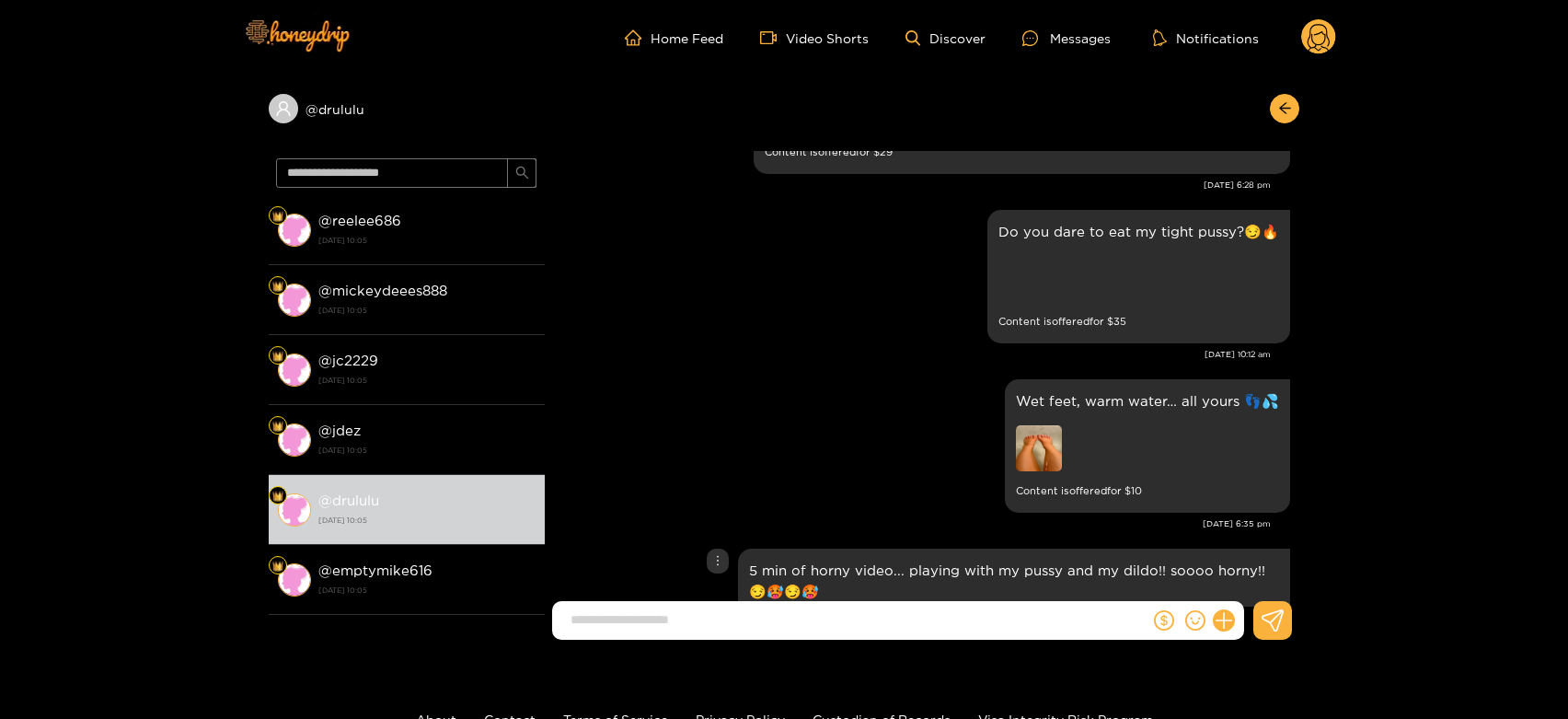
scroll to position [3815, 0]
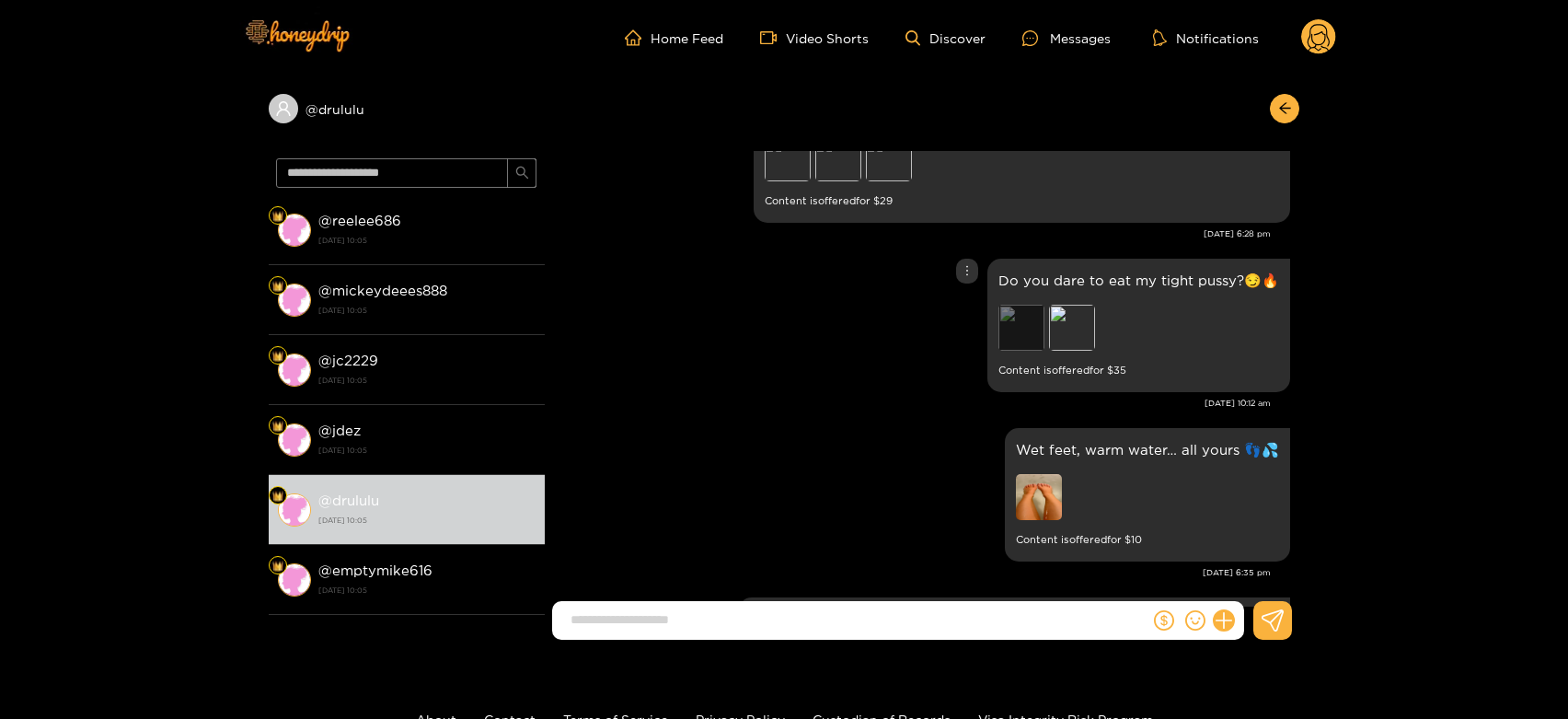
click at [1019, 328] on div "Preview" at bounding box center [1021, 328] width 46 height 46
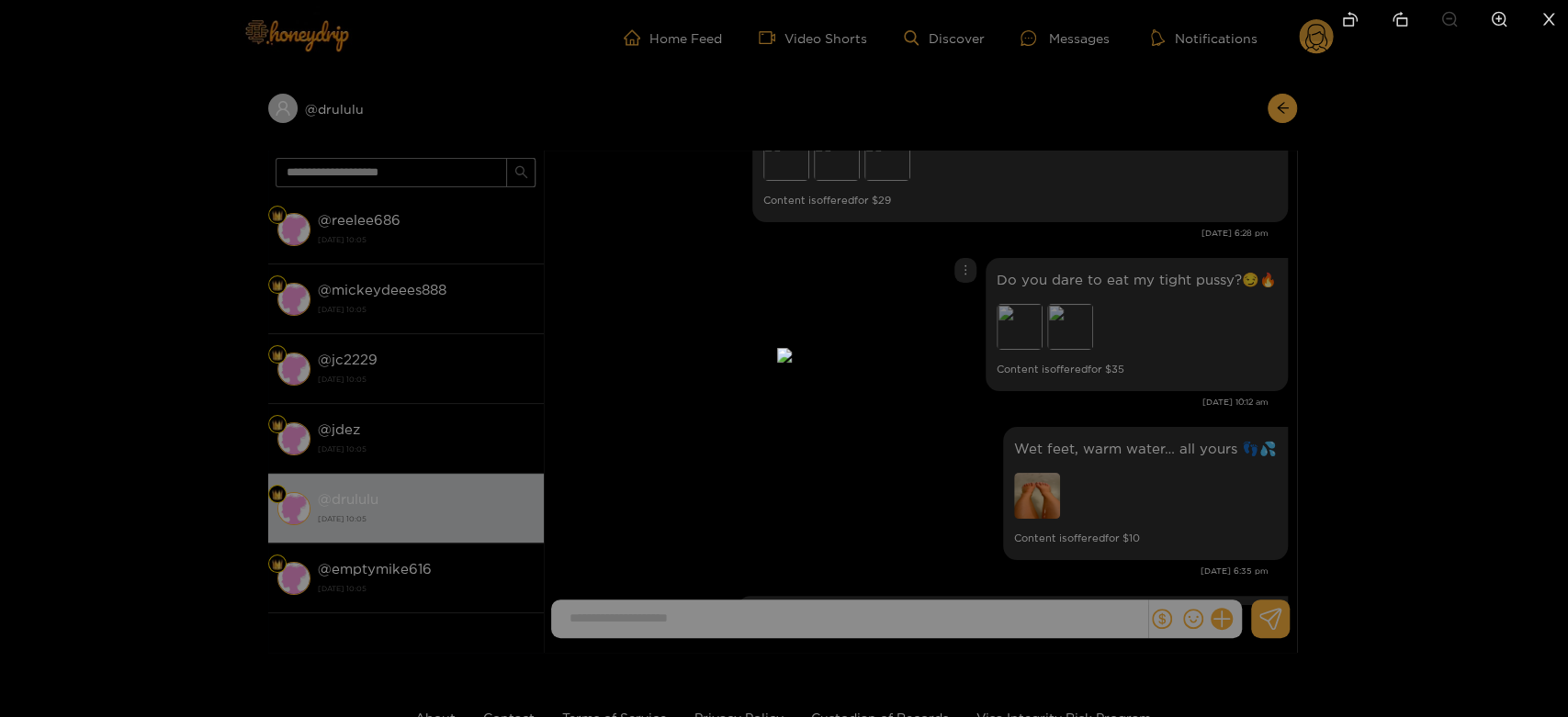
click at [1174, 353] on div at bounding box center [784, 358] width 1568 height 717
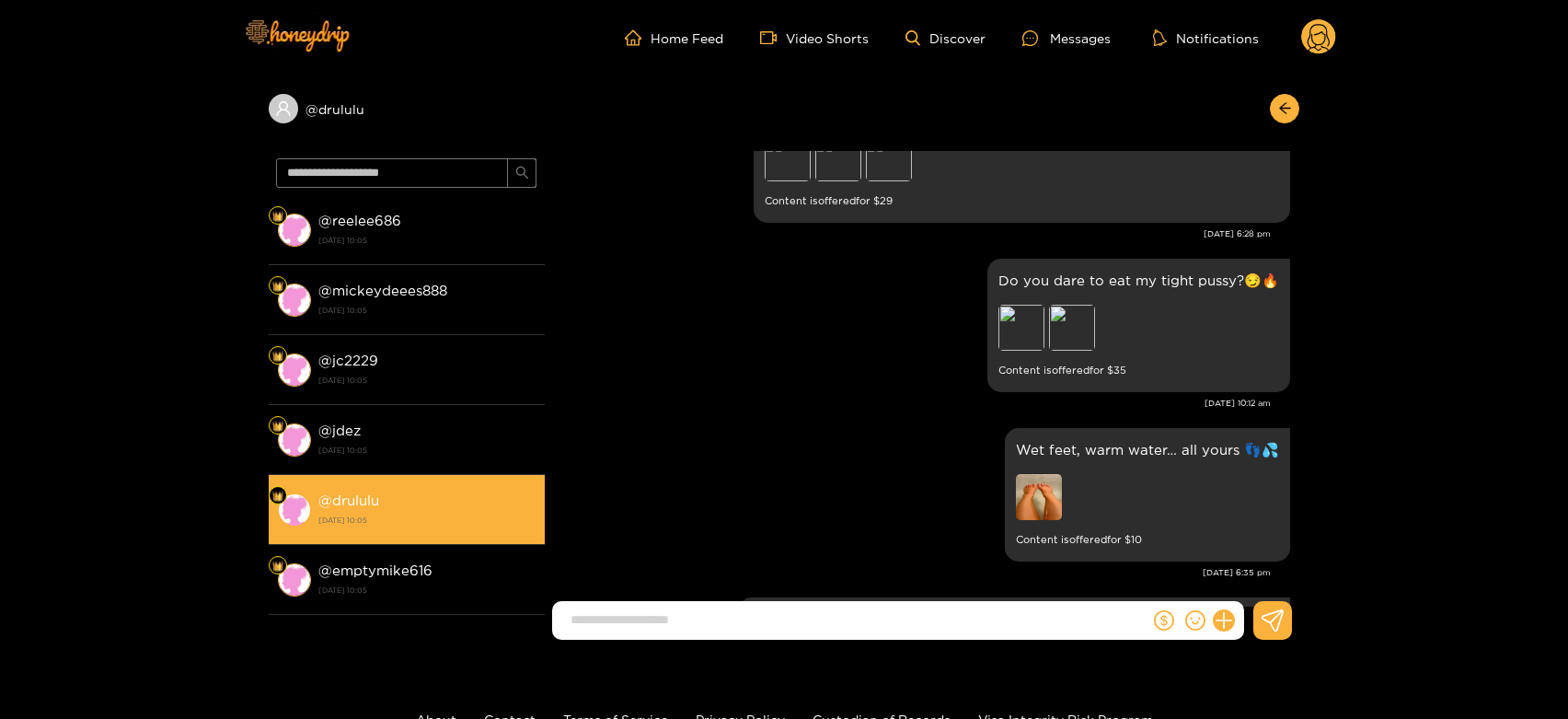
scroll to position [205, 0]
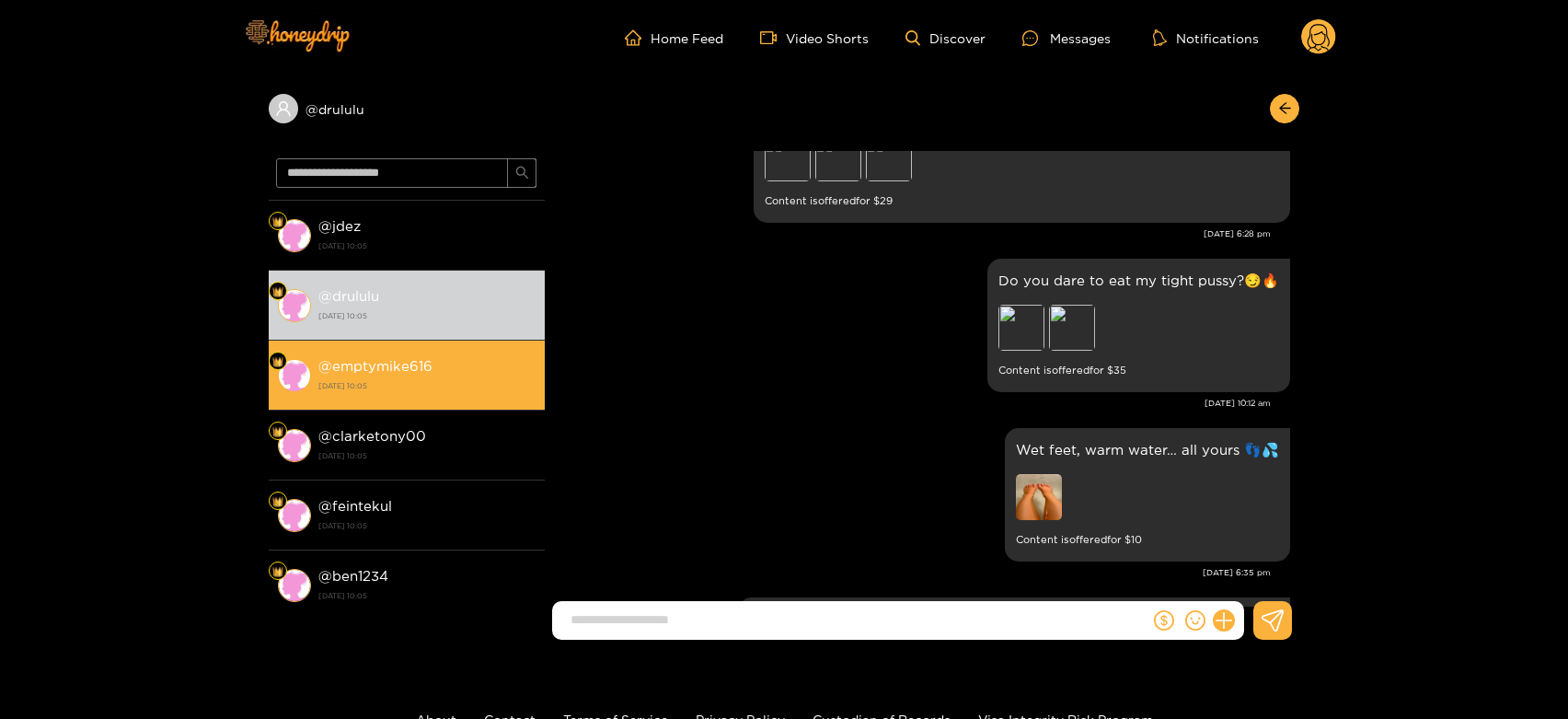
click at [402, 396] on li "@ emptymike616 [DATE] 10:05" at bounding box center [407, 375] width 276 height 70
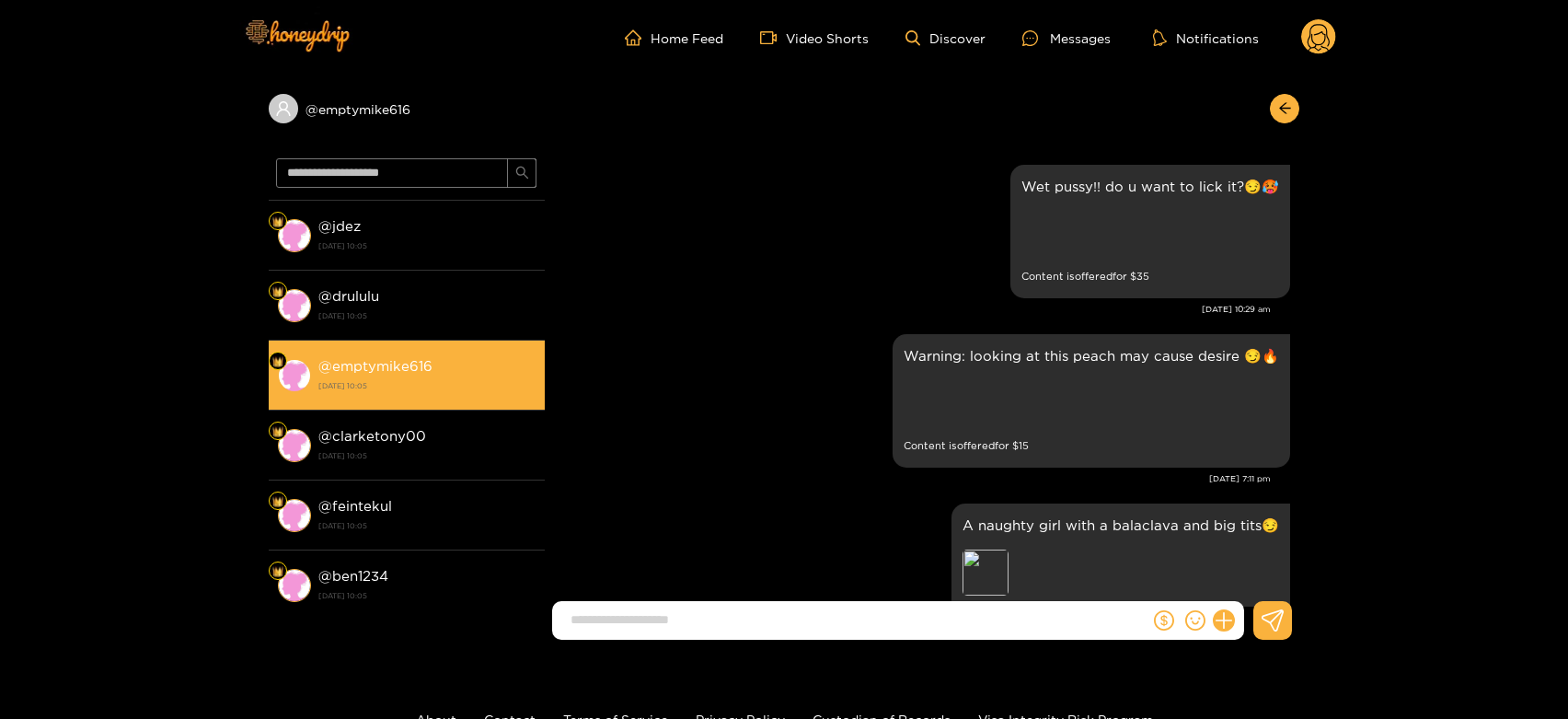
scroll to position [4020, 0]
